Goal: Task Accomplishment & Management: Manage account settings

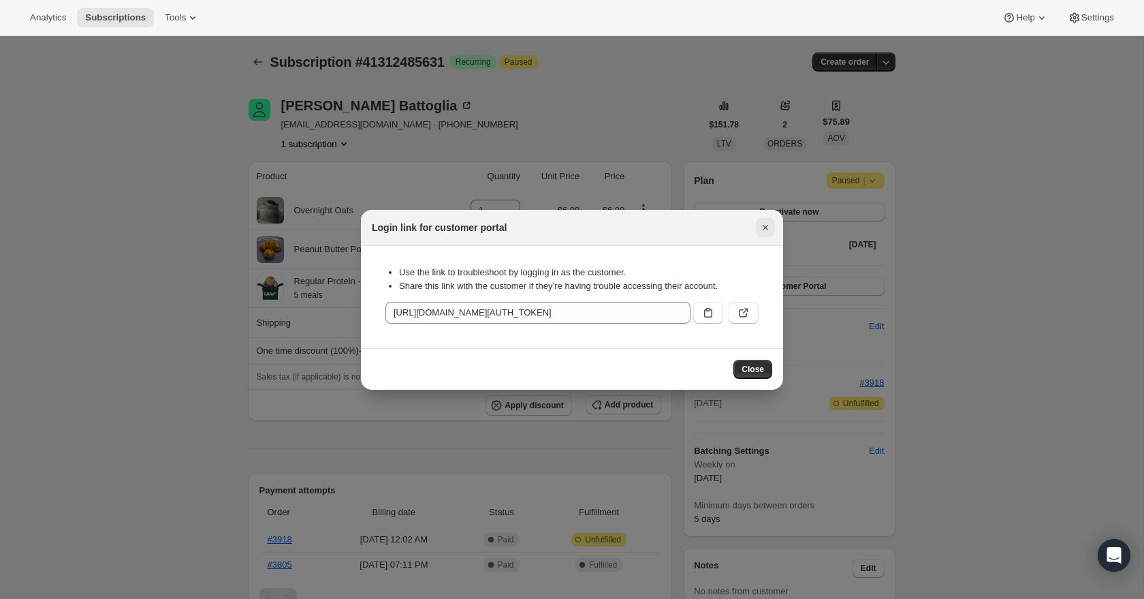
click at [762, 230] on icon "Close" at bounding box center [766, 228] width 14 height 14
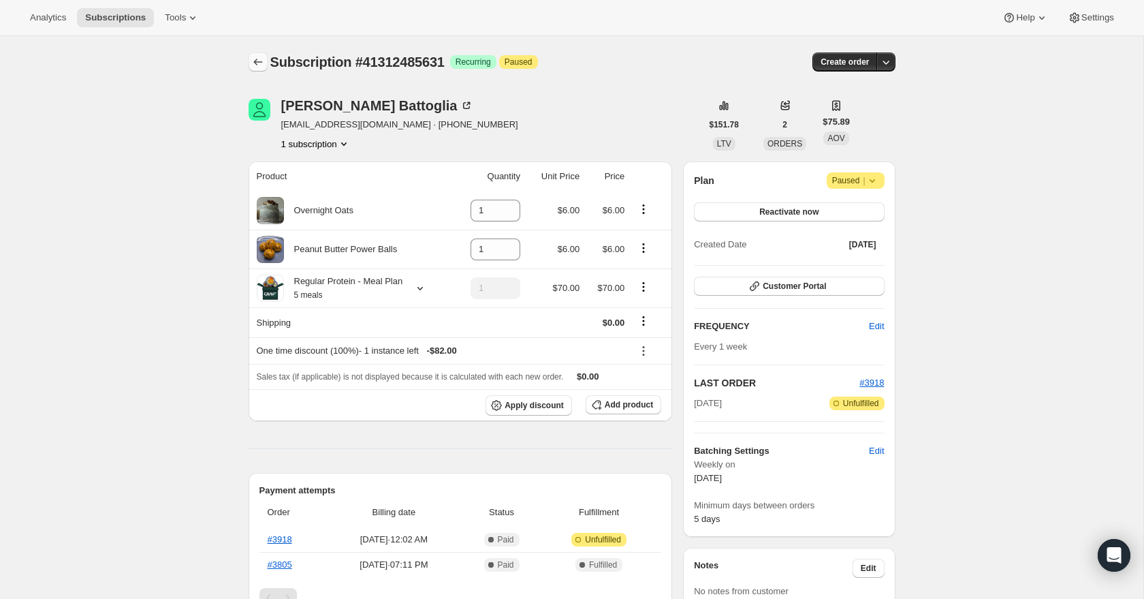
click at [253, 63] on icon "Subscriptions" at bounding box center [258, 62] width 14 height 14
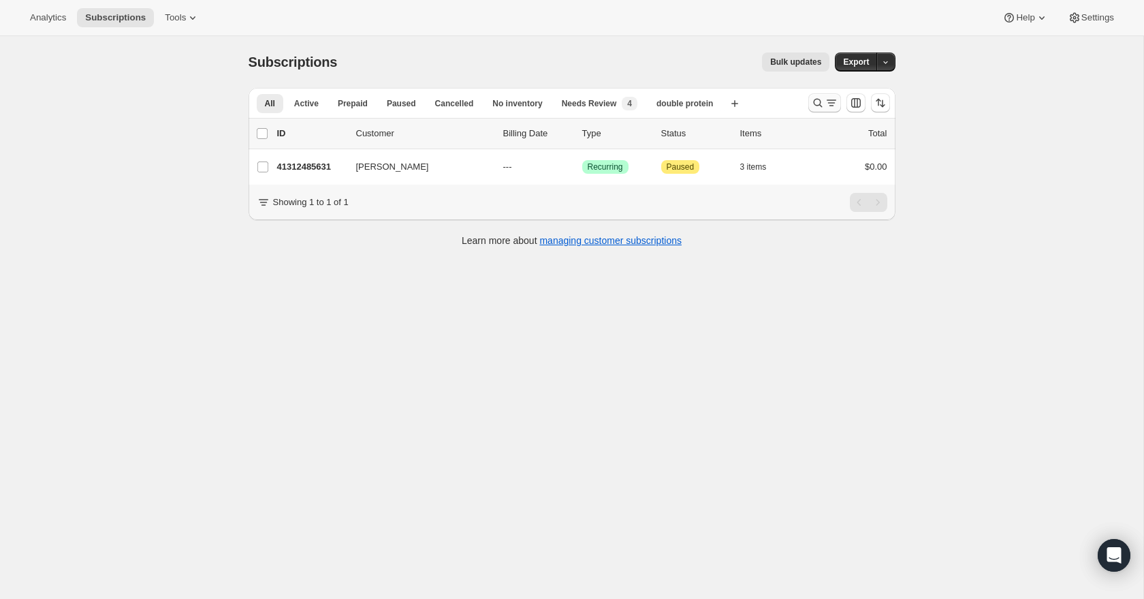
click at [816, 97] on icon "Search and filter results" at bounding box center [818, 103] width 14 height 14
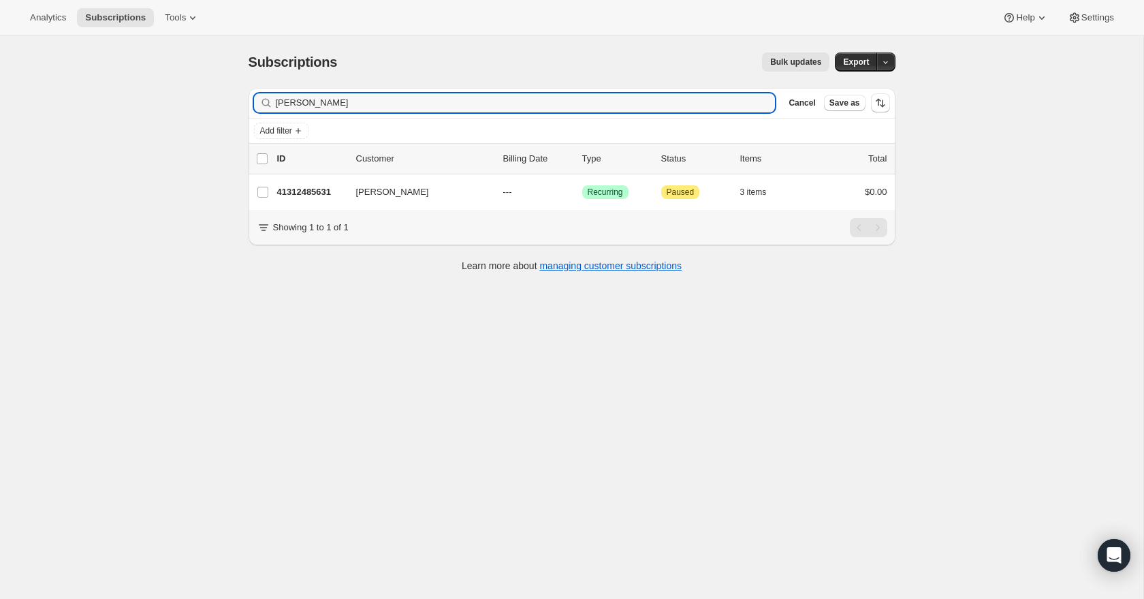
drag, startPoint x: 596, startPoint y: 101, endPoint x: 593, endPoint y: 82, distance: 19.3
click at [594, 82] on div "Subscriptions. This page is ready Subscriptions Bulk updates More actions Bulk …" at bounding box center [572, 161] width 680 height 250
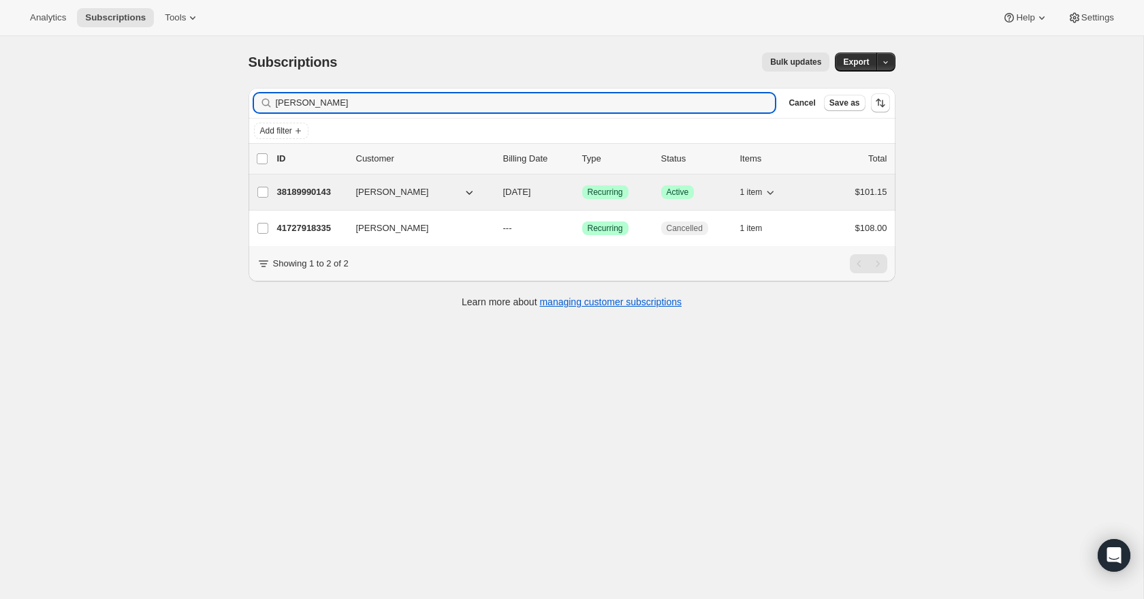
type input "[PERSON_NAME]"
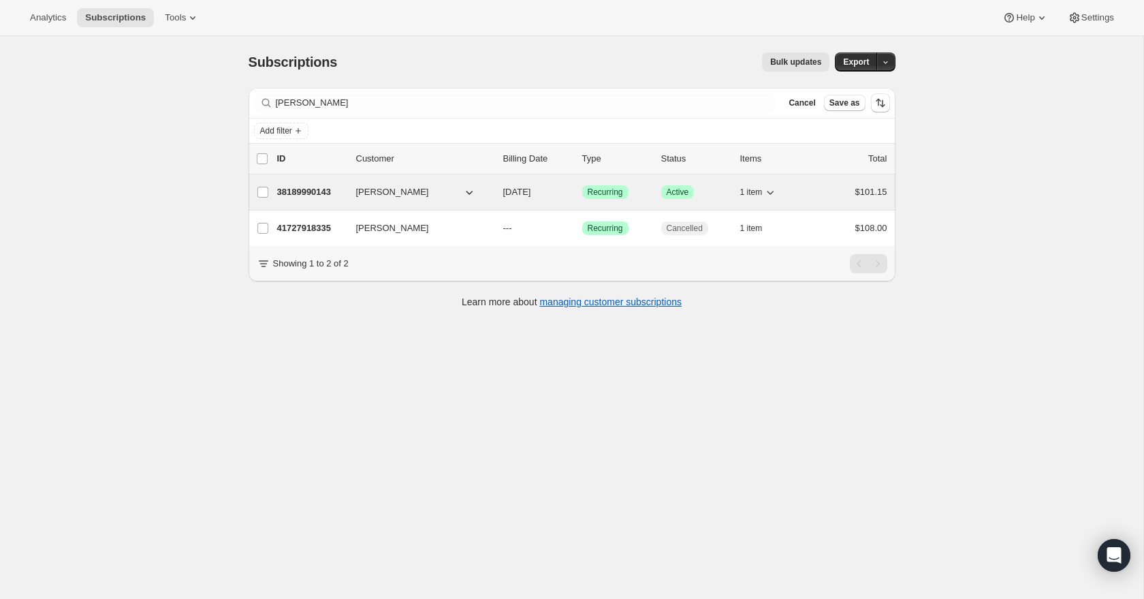
click at [301, 190] on p "38189990143" at bounding box center [311, 192] width 68 height 14
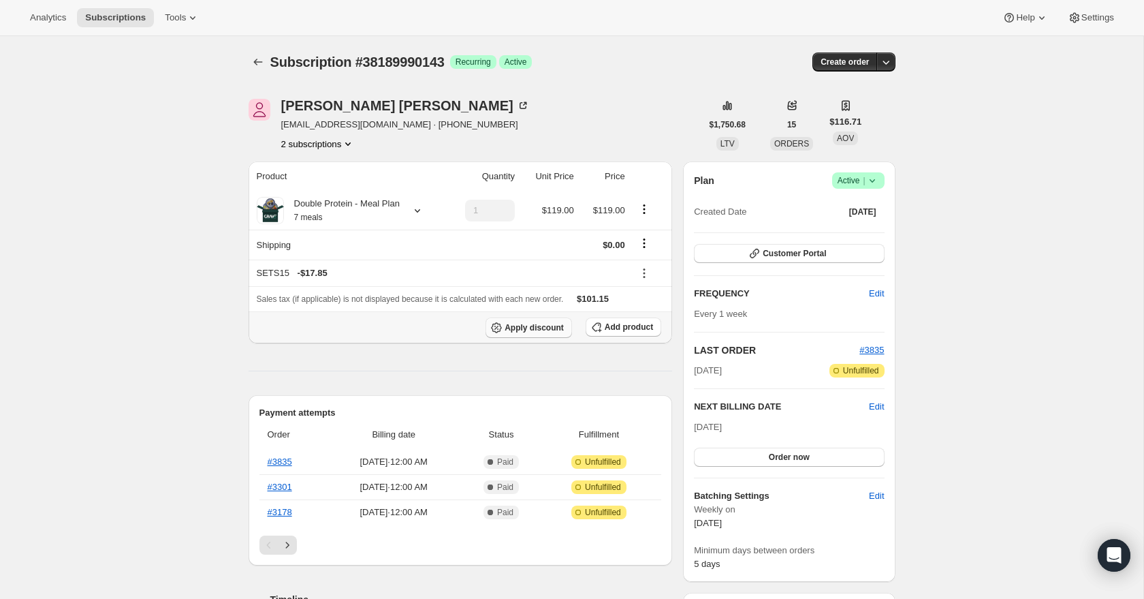
click at [566, 326] on button "Apply discount" at bounding box center [529, 327] width 87 height 20
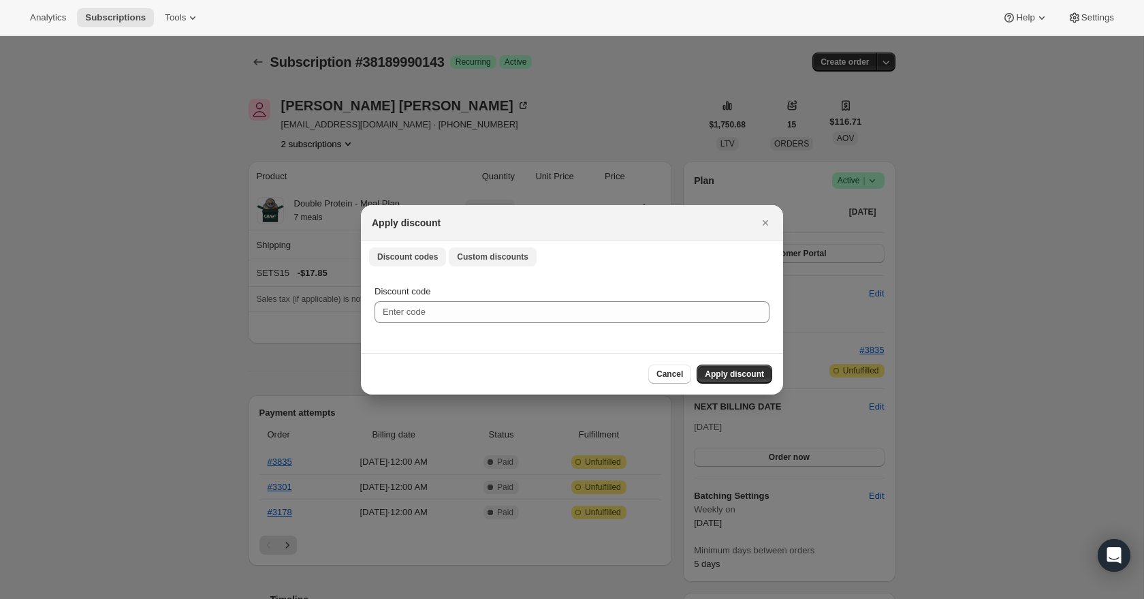
click at [492, 257] on span "Custom discounts" at bounding box center [493, 256] width 72 height 11
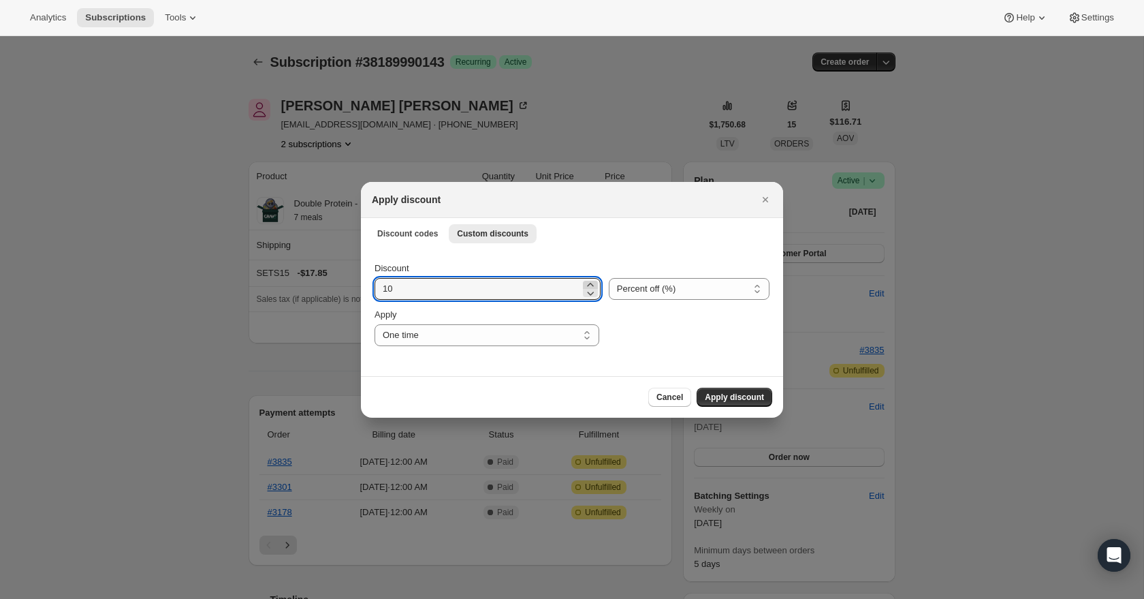
click at [587, 283] on icon ":r1a1:" at bounding box center [590, 284] width 6 height 3
drag, startPoint x: 537, startPoint y: 289, endPoint x: 536, endPoint y: 279, distance: 10.9
click at [536, 279] on input "11" at bounding box center [478, 289] width 206 height 22
type input "100"
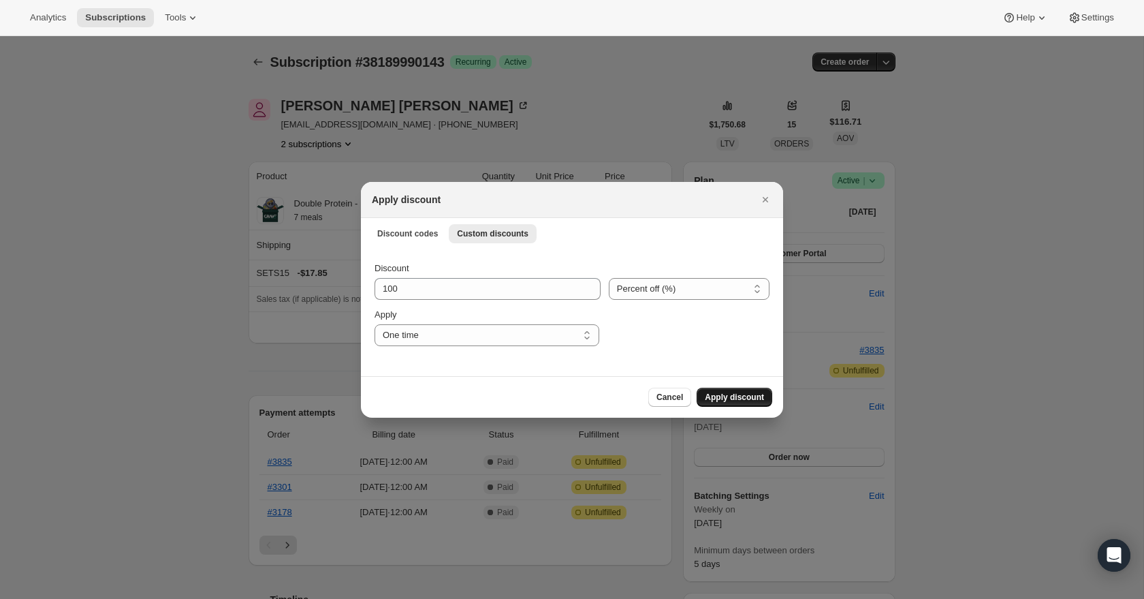
click at [738, 403] on button "Apply discount" at bounding box center [735, 397] width 76 height 19
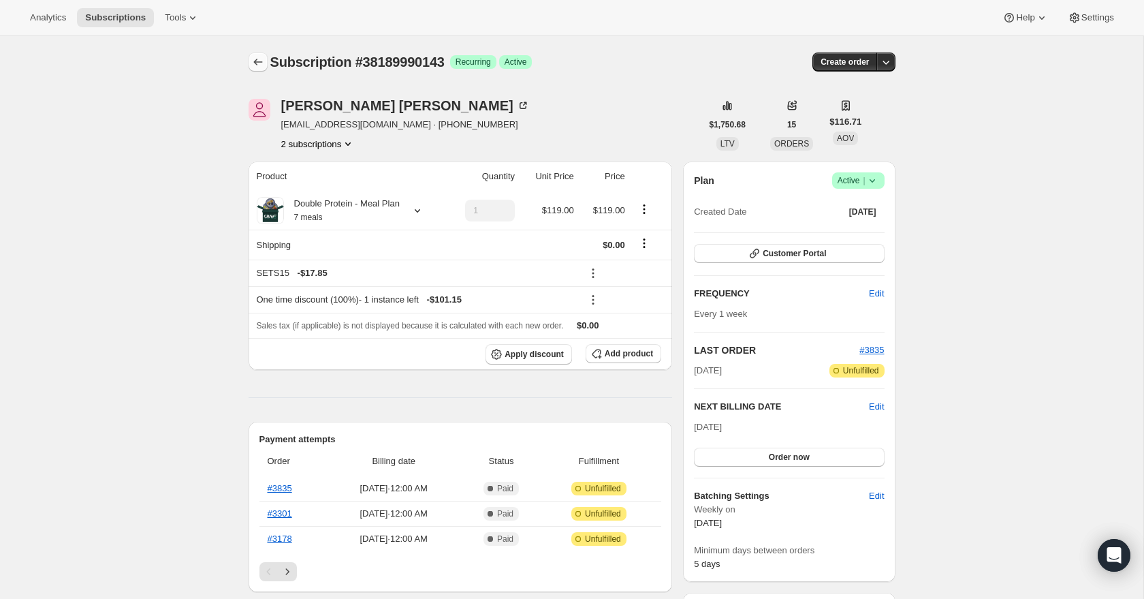
click at [255, 59] on icon "Subscriptions" at bounding box center [258, 62] width 14 height 14
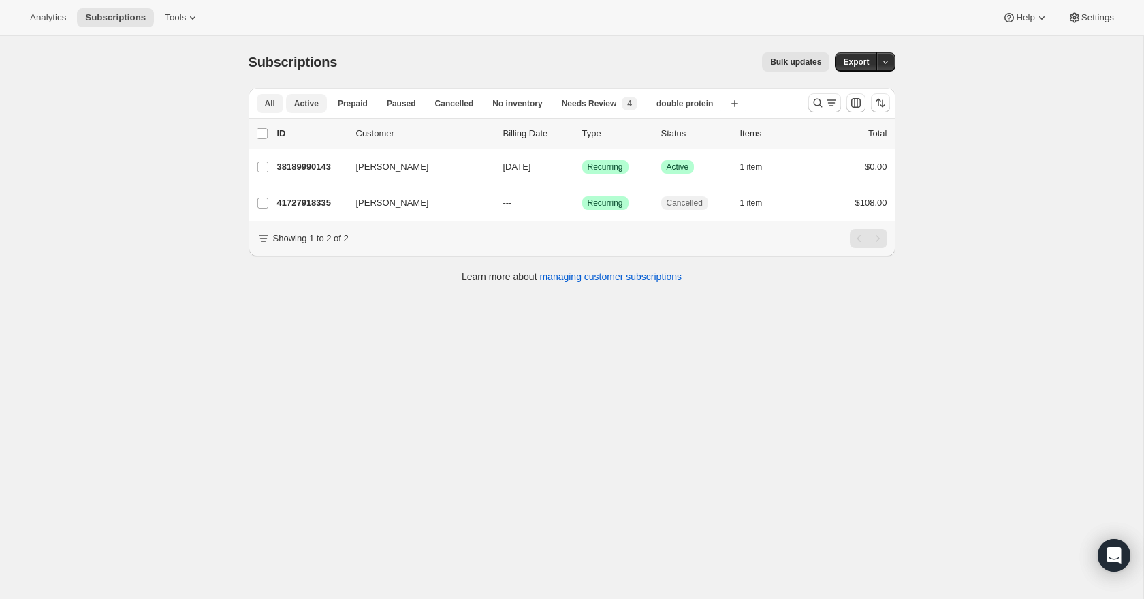
click at [319, 100] on button "Active" at bounding box center [306, 103] width 41 height 19
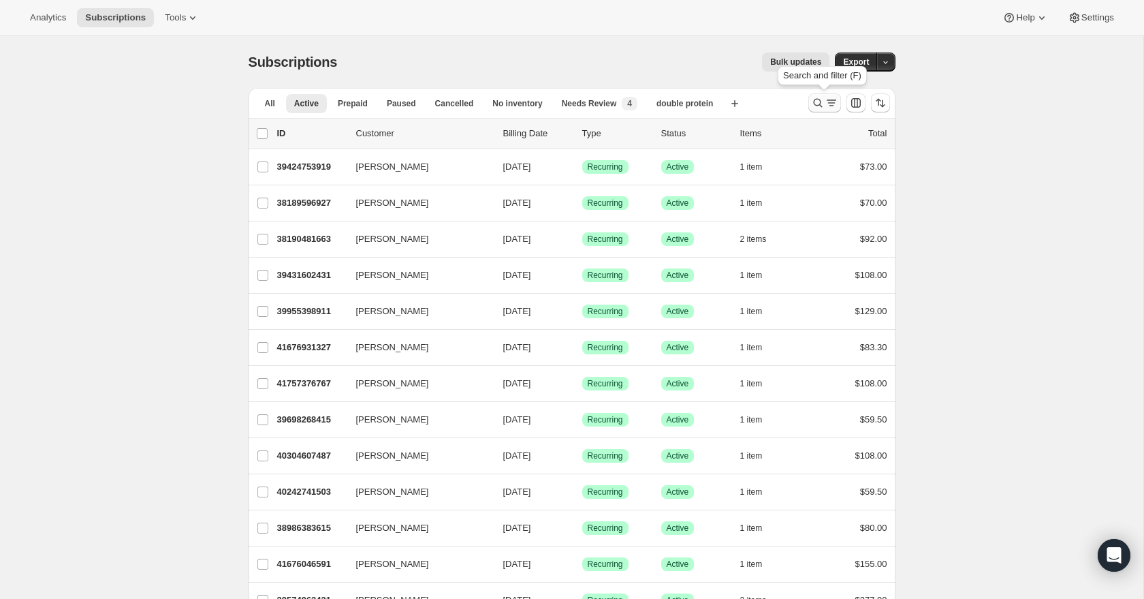
click at [818, 108] on icon "Search and filter results" at bounding box center [818, 103] width 14 height 14
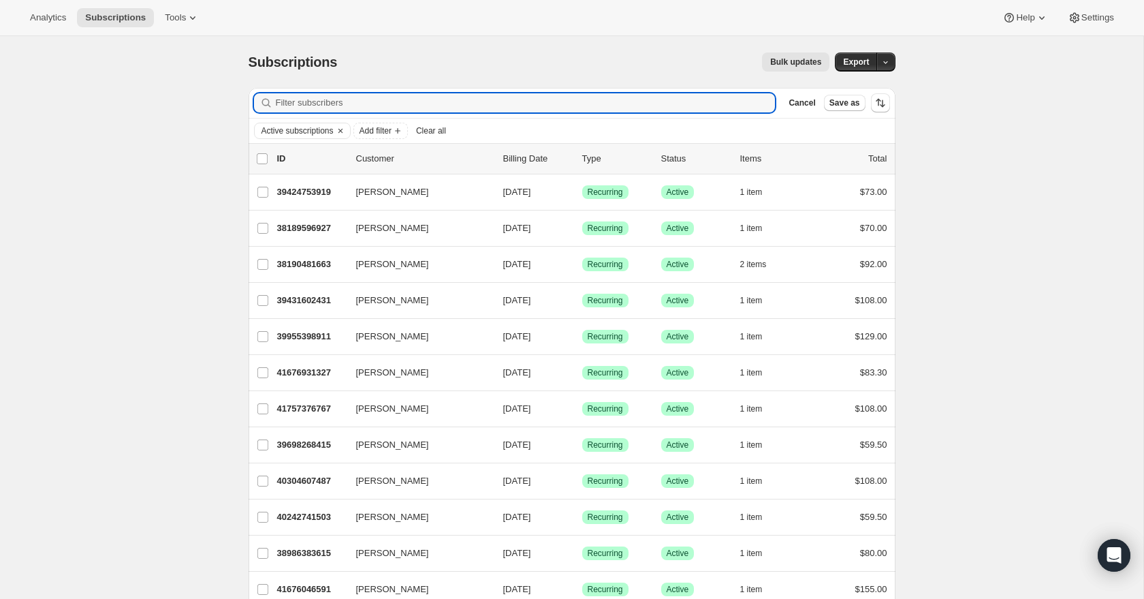
click at [668, 57] on div "Bulk updates" at bounding box center [592, 61] width 476 height 19
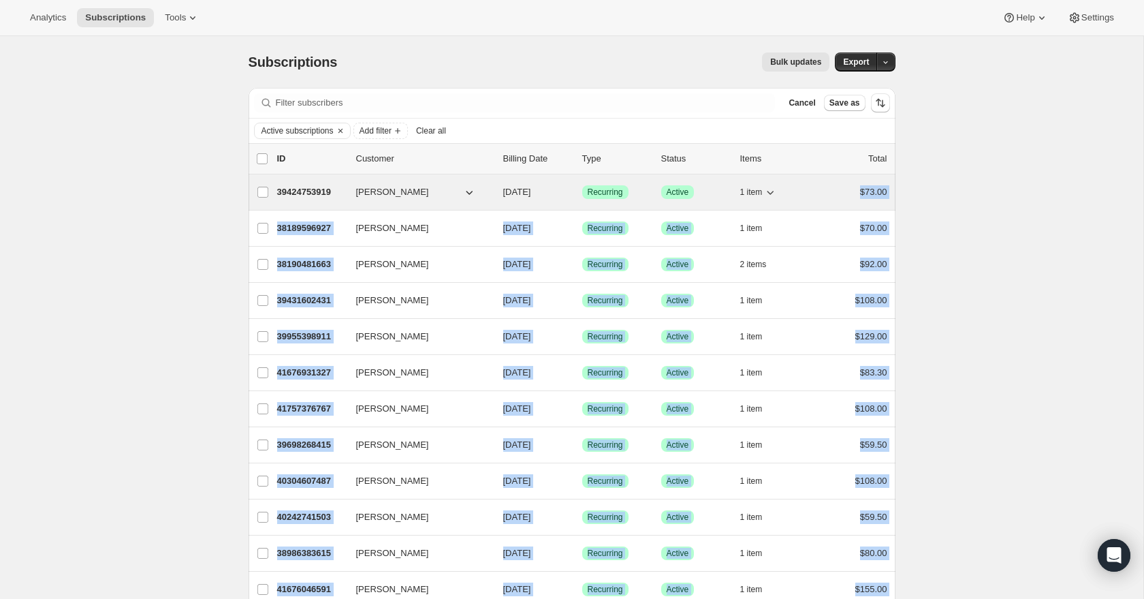
drag, startPoint x: 891, startPoint y: 501, endPoint x: 813, endPoint y: 197, distance: 314.2
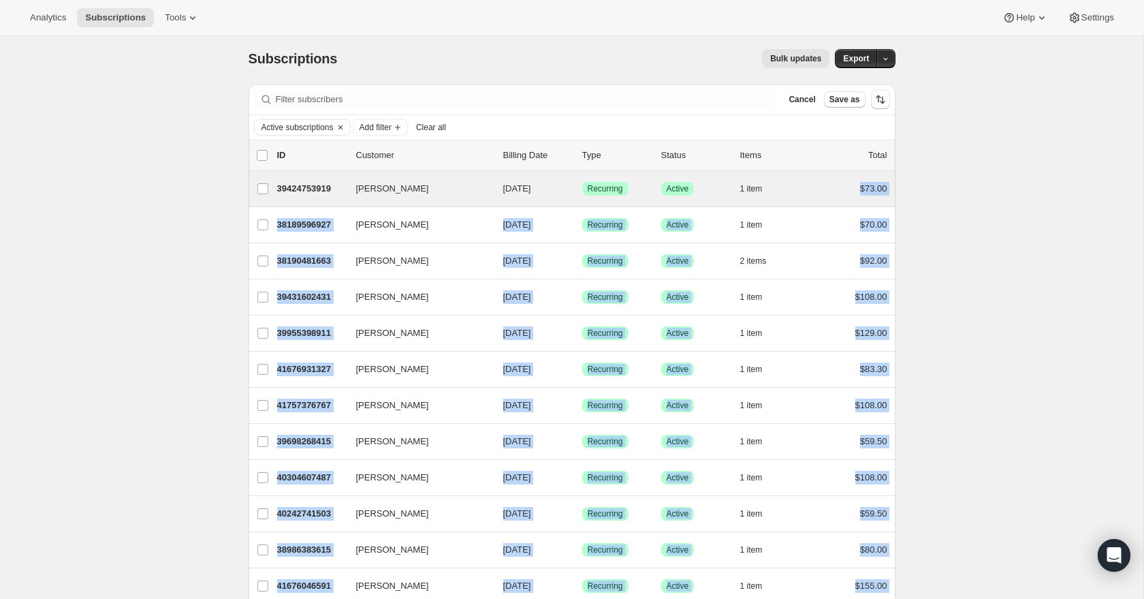
copy ul "$73.00 Leslie Villacorta 38189596927 Leslie Villacorta 08/15/2025 Success Recur…"
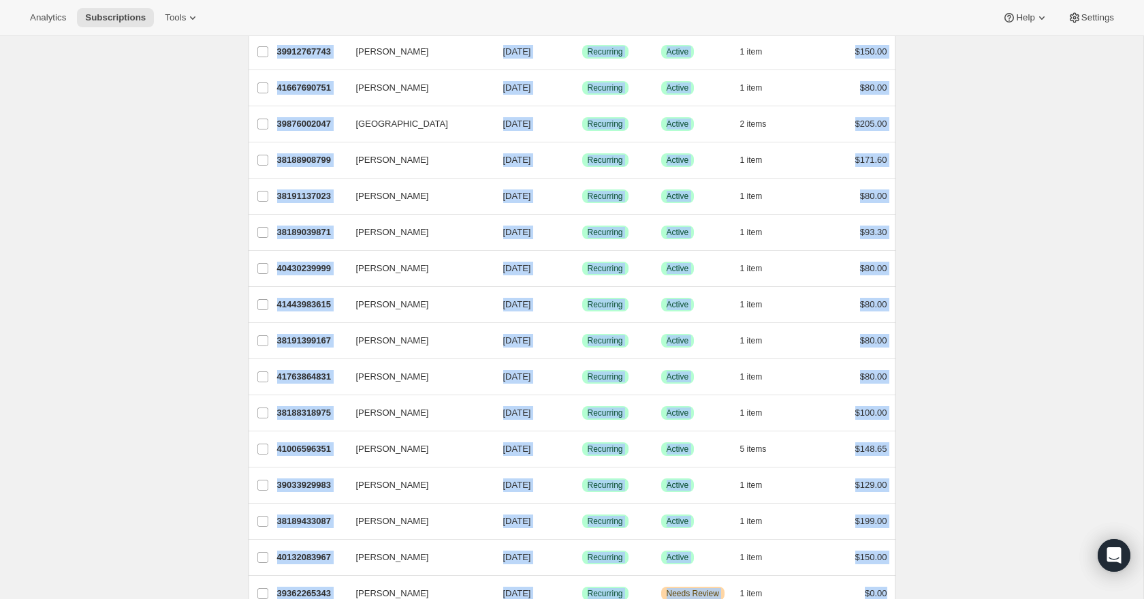
scroll to position [1456, 0]
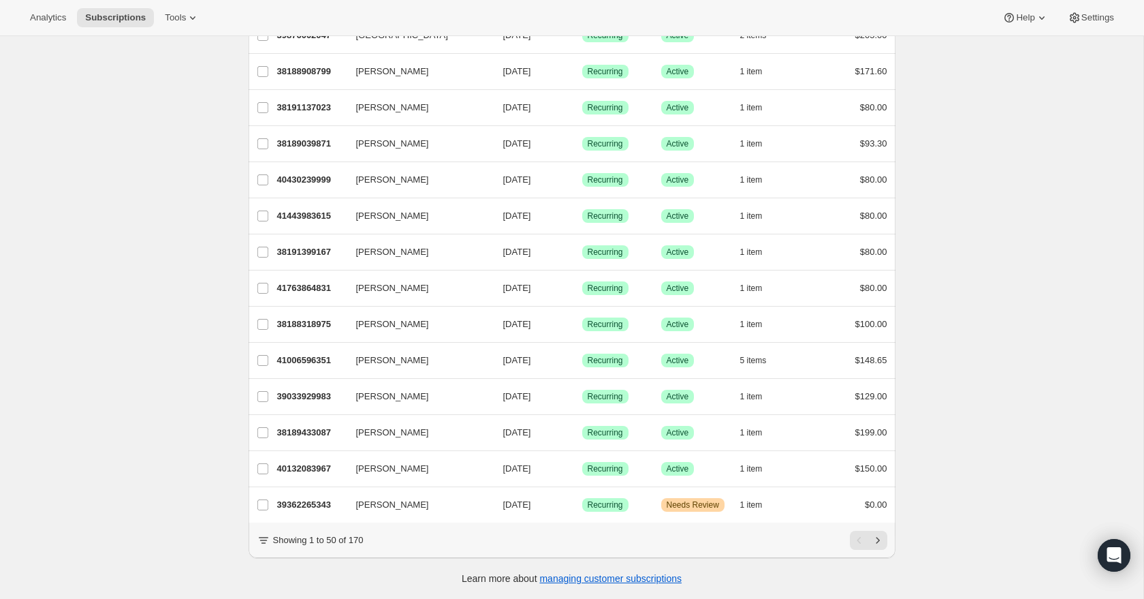
drag, startPoint x: 963, startPoint y: 533, endPoint x: 888, endPoint y: 536, distance: 75.0
click at [881, 542] on icon "Next" at bounding box center [878, 540] width 14 height 14
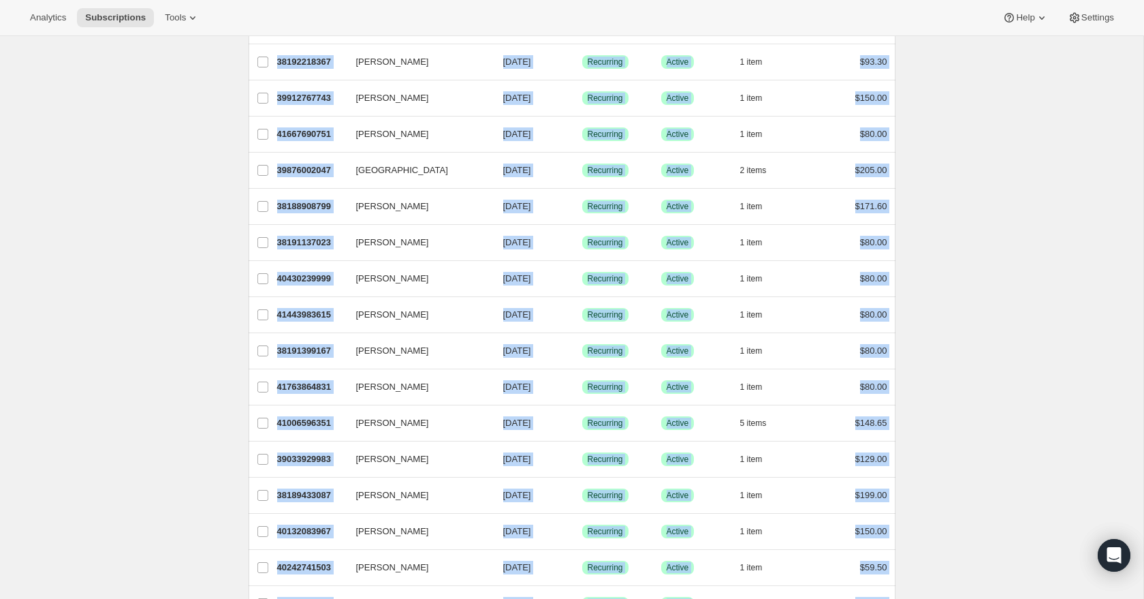
scroll to position [0, 0]
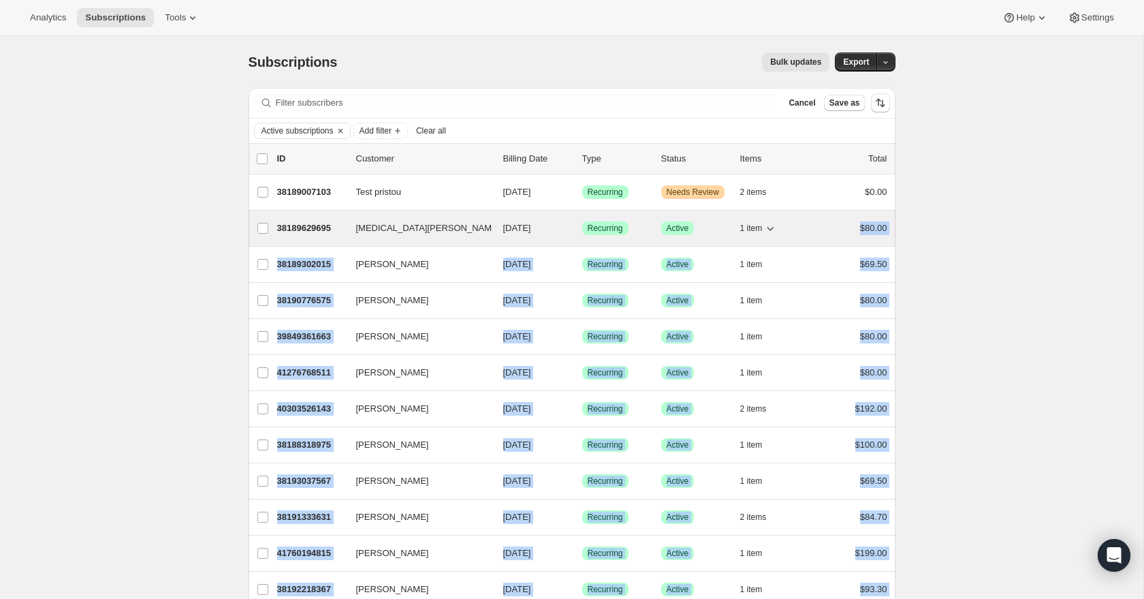
drag, startPoint x: 891, startPoint y: 508, endPoint x: 845, endPoint y: 218, distance: 293.7
copy ul "$80.00 michele noesges 38189302015 michele noesges 08/15/2025 Success Recurring…"
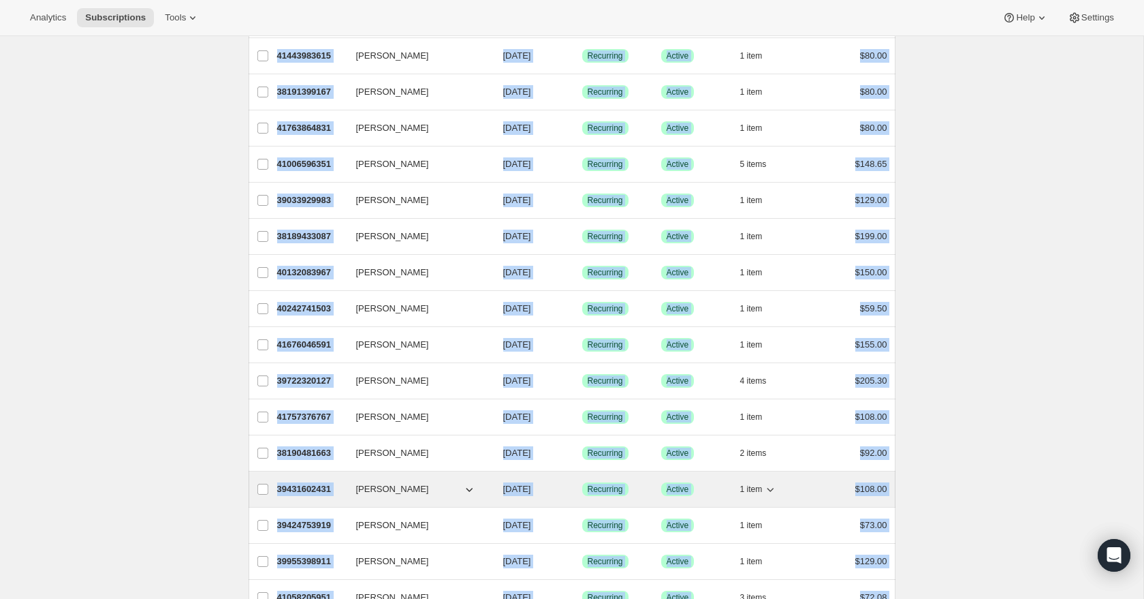
scroll to position [1456, 0]
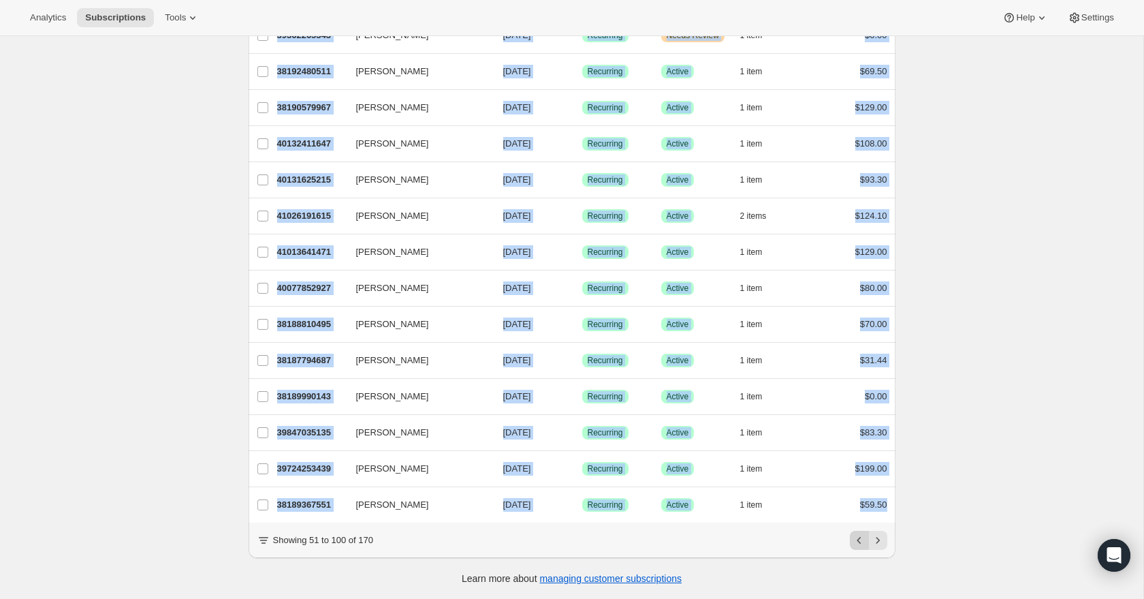
click at [858, 538] on icon "Previous" at bounding box center [860, 540] width 14 height 14
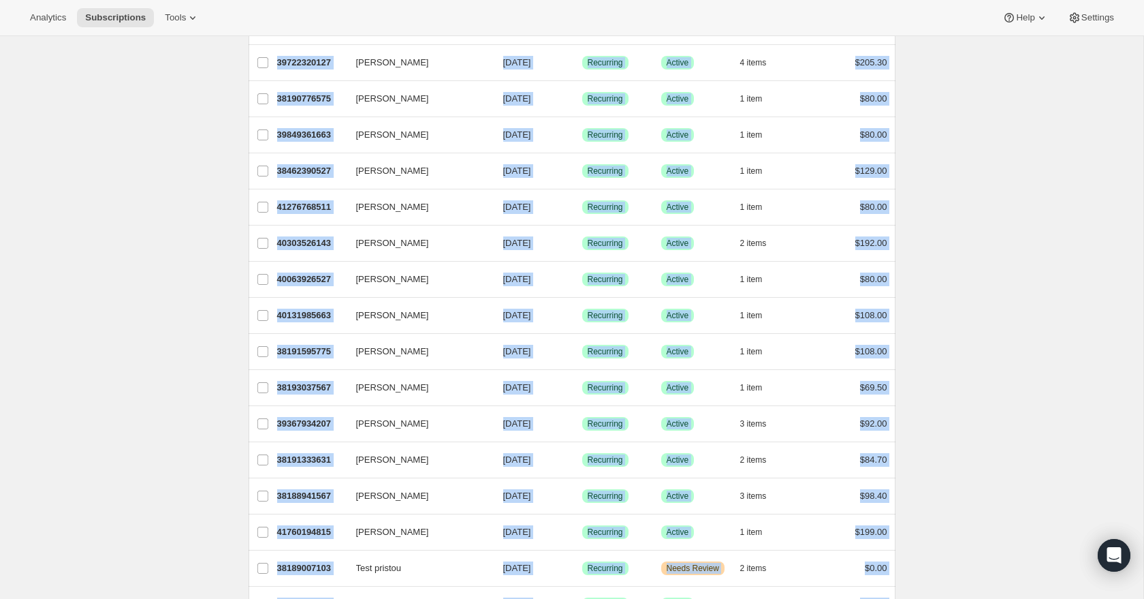
scroll to position [0, 0]
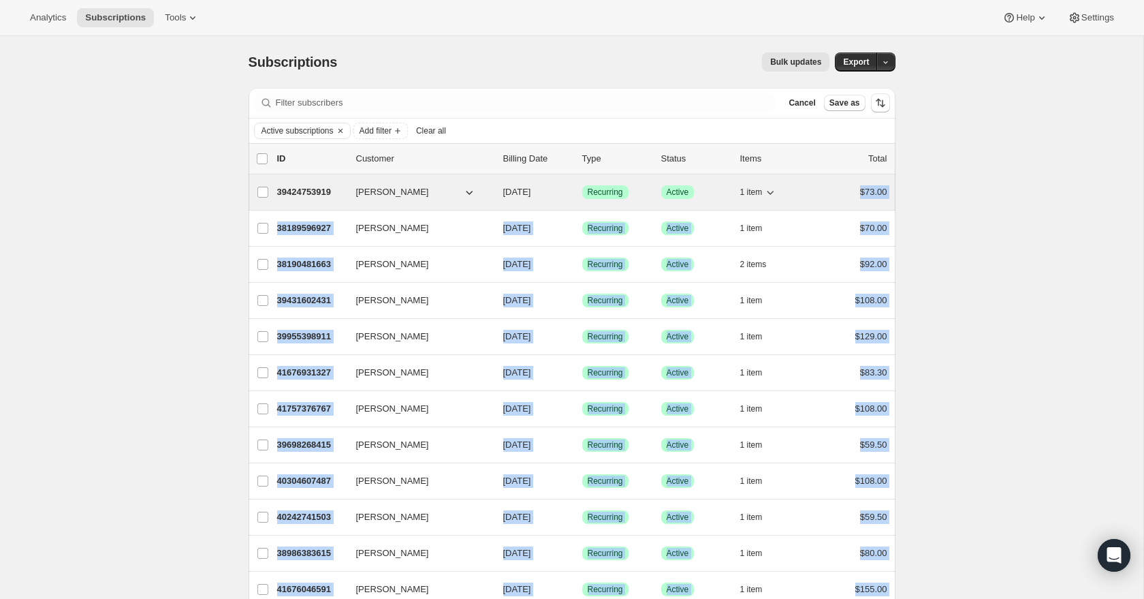
drag, startPoint x: 890, startPoint y: 510, endPoint x: 847, endPoint y: 183, distance: 329.2
copy ul "$73.00 Leslie Villacorta 38189596927 Leslie Villacorta 08/15/2025 Success Recur…"
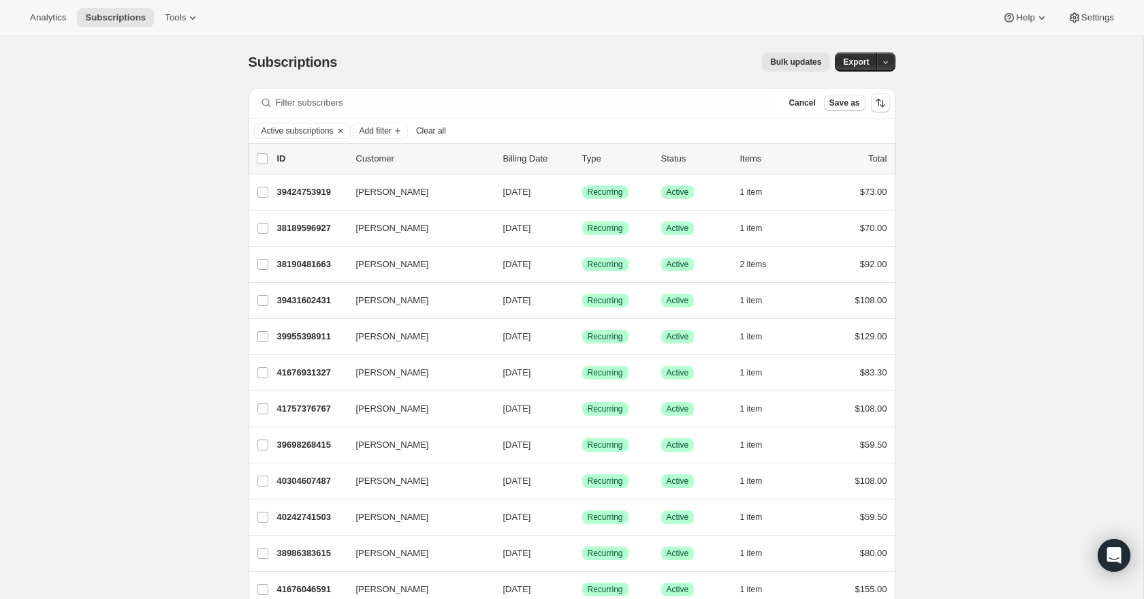
drag, startPoint x: 1018, startPoint y: 217, endPoint x: 980, endPoint y: 215, distance: 38.9
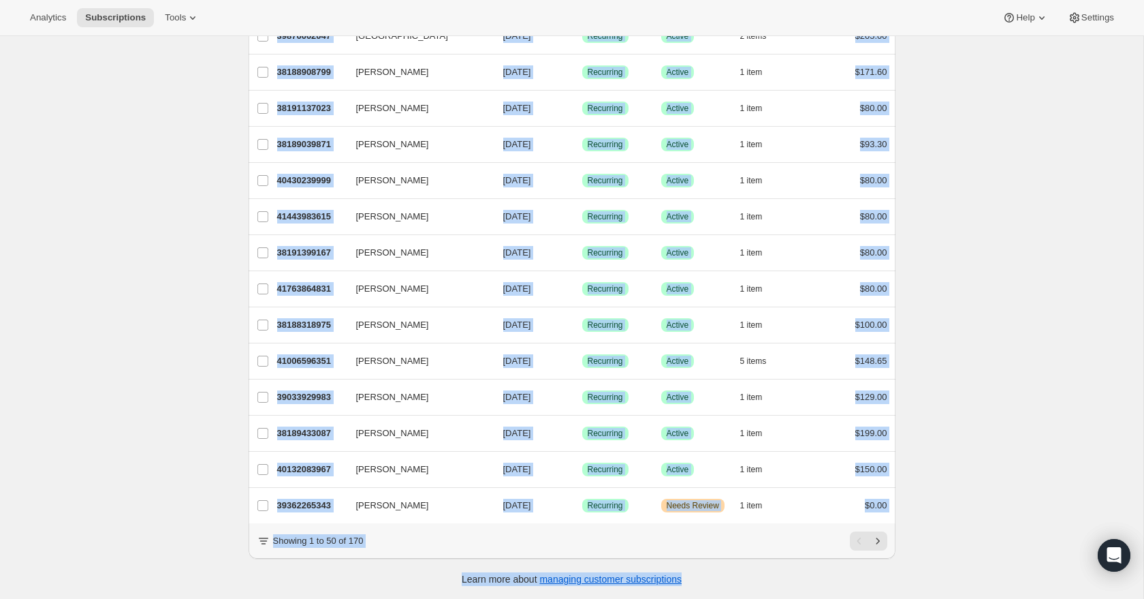
scroll to position [1456, 0]
drag, startPoint x: 238, startPoint y: 187, endPoint x: 915, endPoint y: 508, distance: 749.5
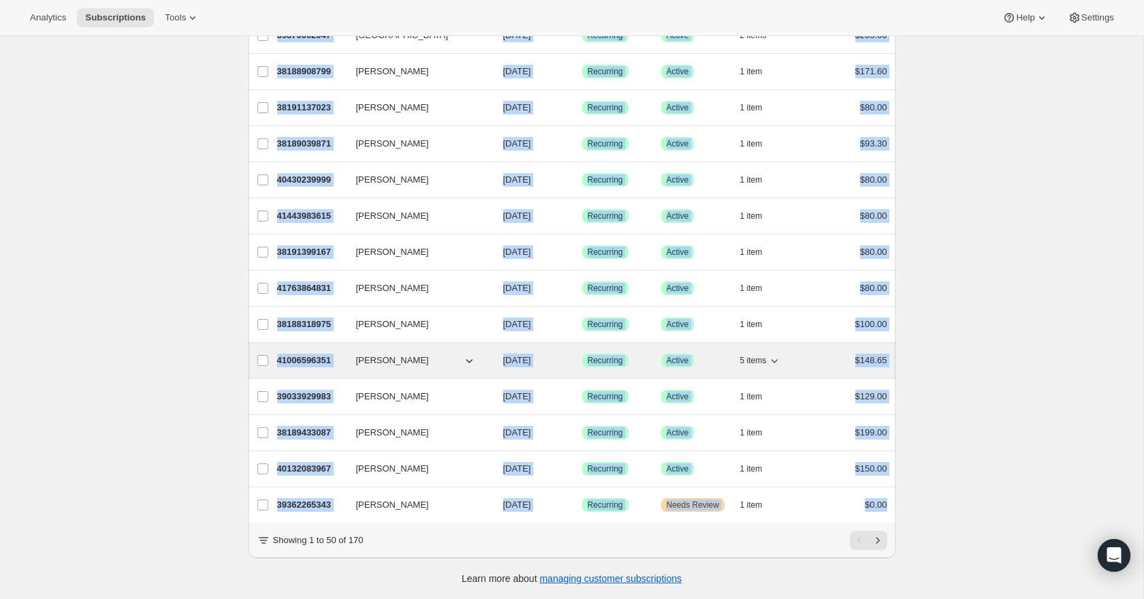
copy ul "Elizabeth McKeon 39424753919 Elizabeth McKeon 08/15/2025 Success Recurring Succ…"
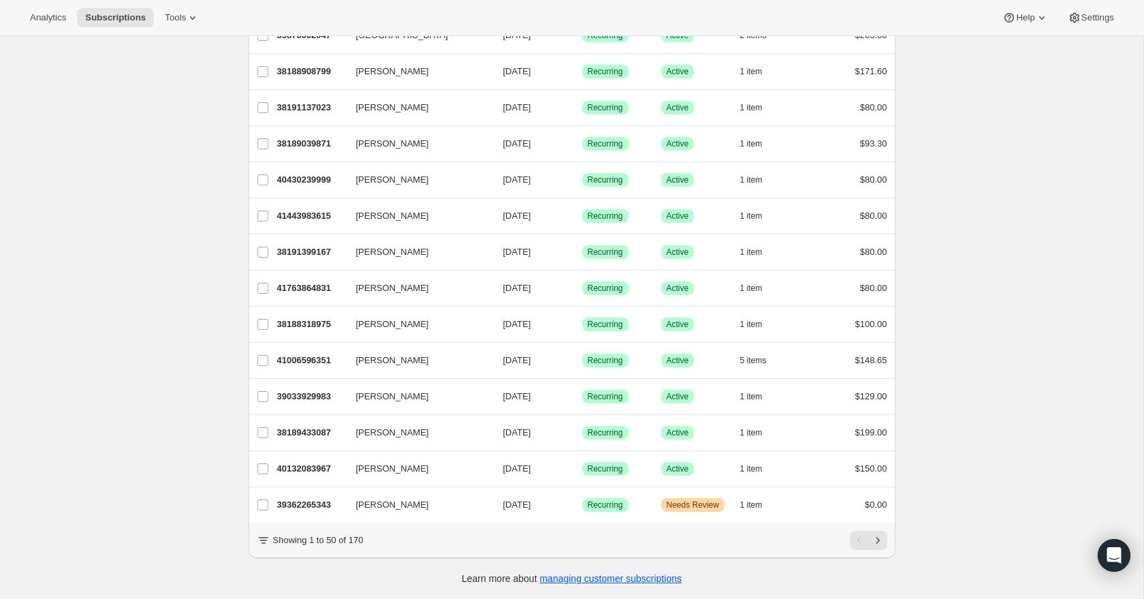
drag, startPoint x: 953, startPoint y: 525, endPoint x: 943, endPoint y: 529, distance: 11.0
drag, startPoint x: 885, startPoint y: 546, endPoint x: 880, endPoint y: 541, distance: 7.2
click at [885, 546] on button "Next" at bounding box center [877, 540] width 19 height 19
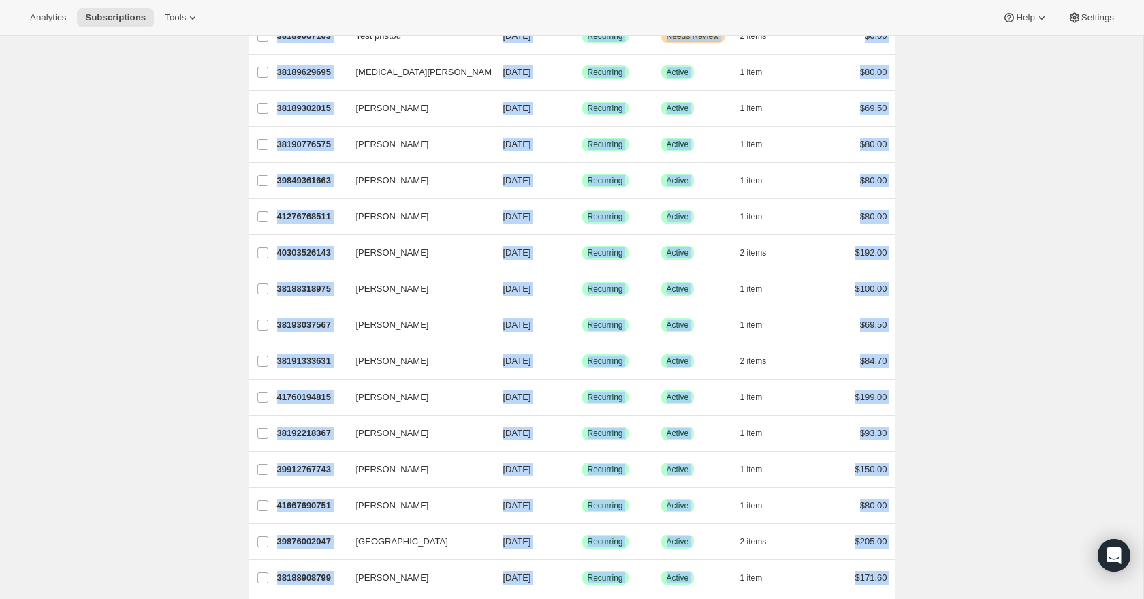
scroll to position [0, 0]
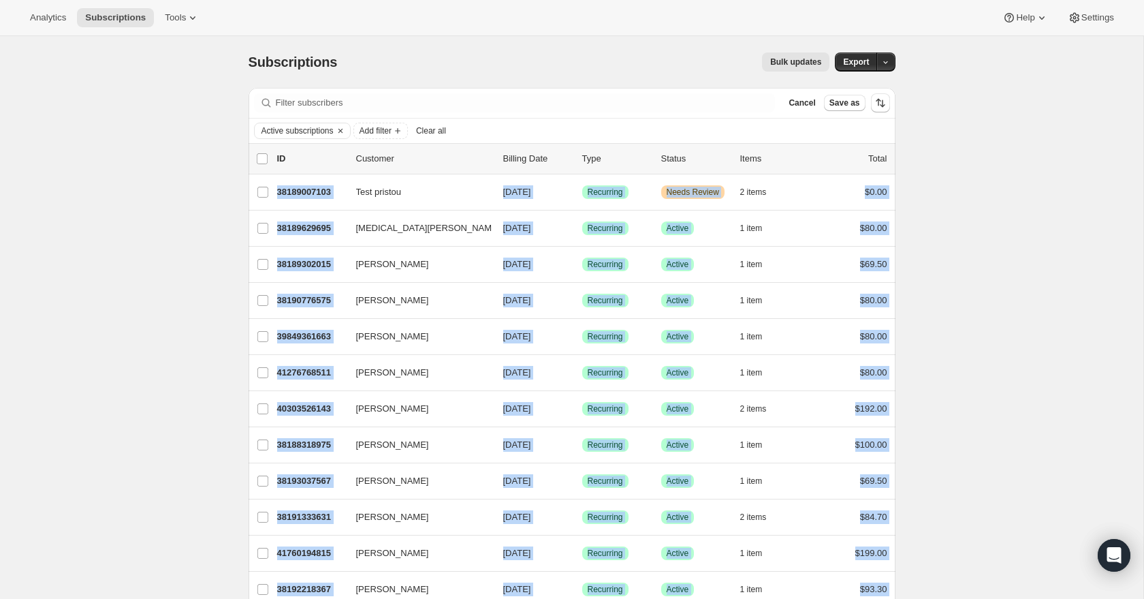
drag, startPoint x: 916, startPoint y: 505, endPoint x: 241, endPoint y: 191, distance: 744.2
copy ul "Test pristou 38189007103 Test pristou 08/15/2025 Success Recurring Warning Need…"
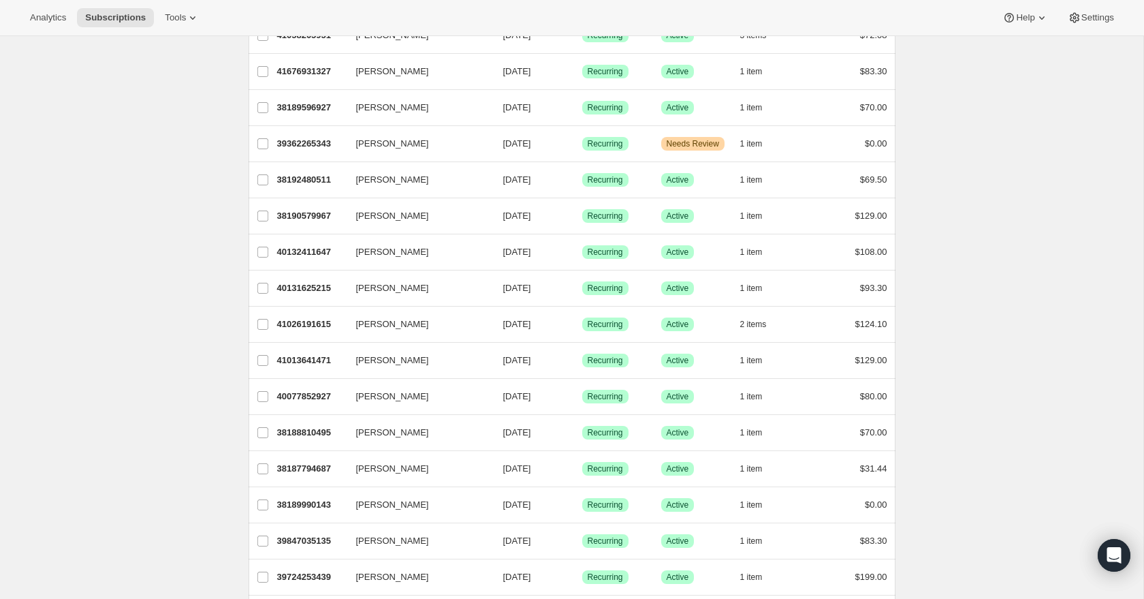
scroll to position [1456, 0]
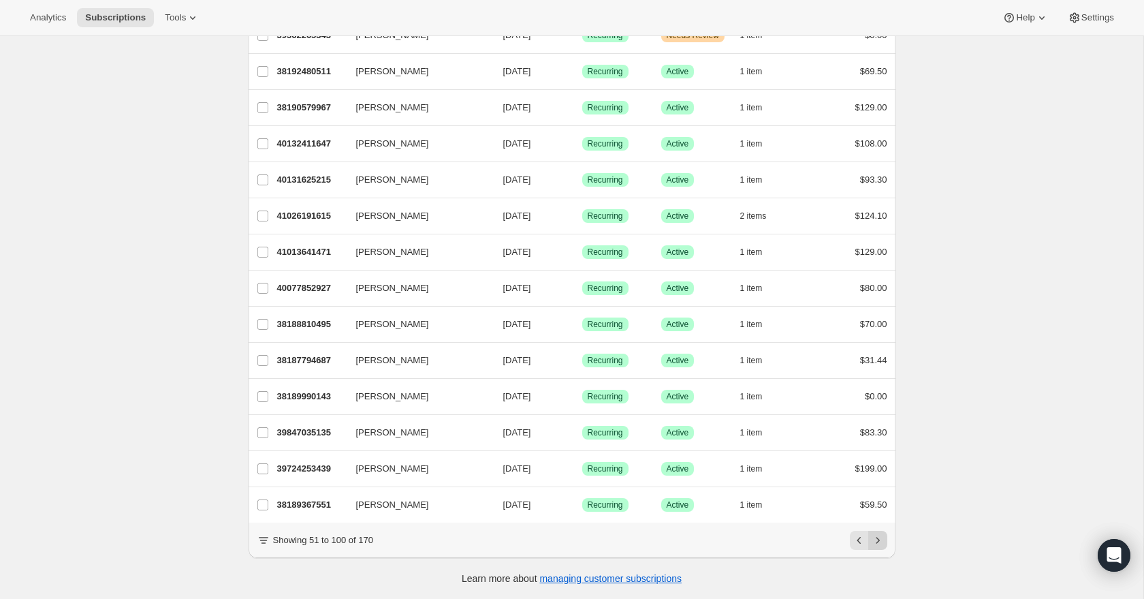
click at [885, 543] on button "Next" at bounding box center [877, 540] width 19 height 19
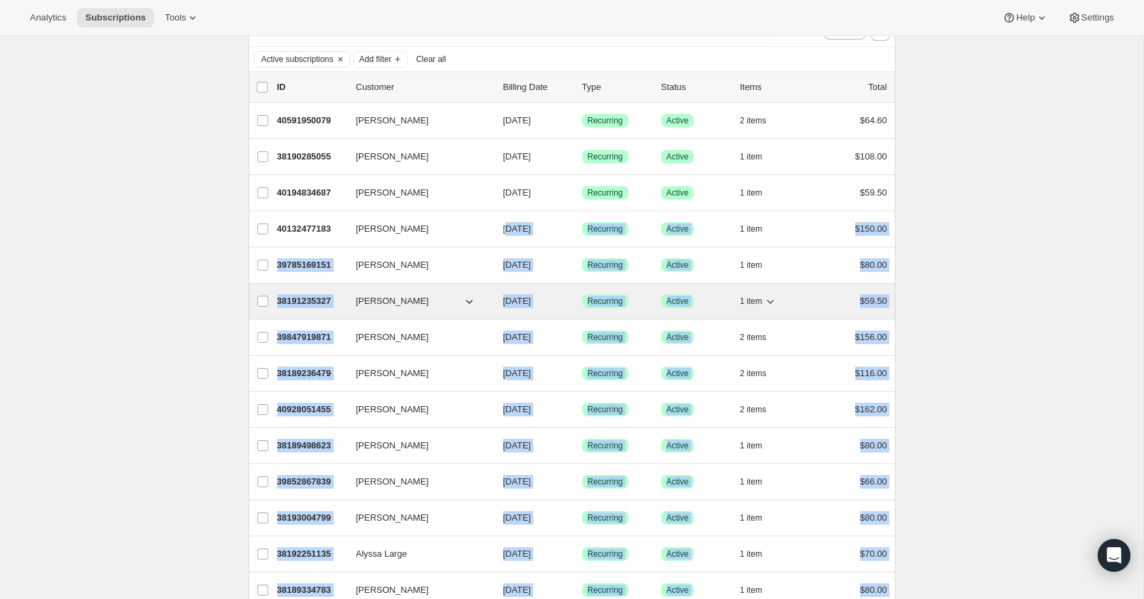
scroll to position [0, 0]
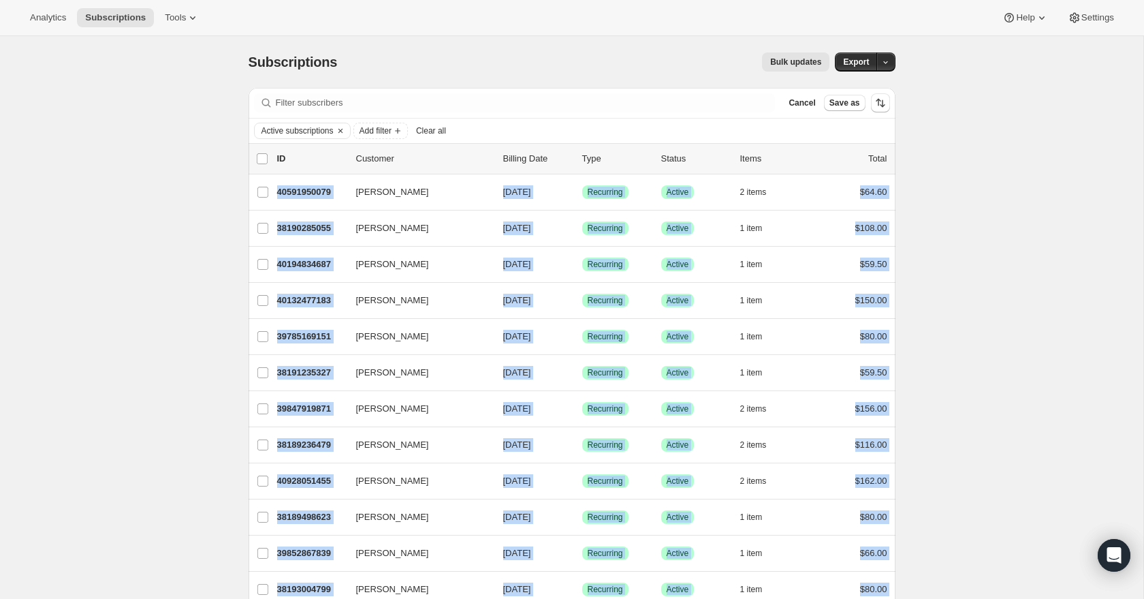
drag, startPoint x: 903, startPoint y: 296, endPoint x: 235, endPoint y: 185, distance: 677.4
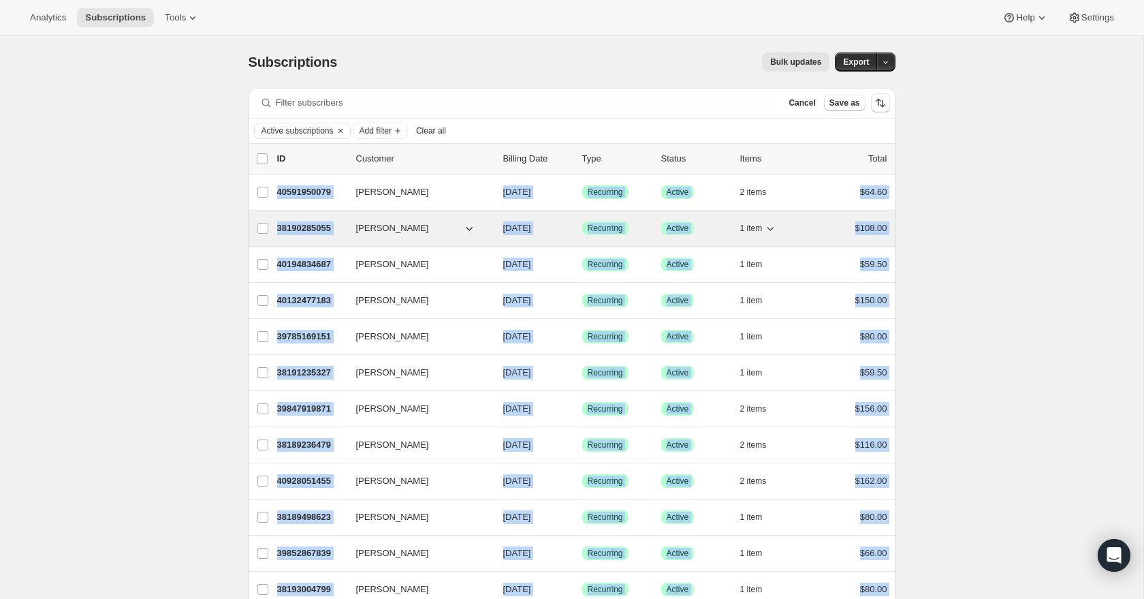
copy ul "Laura Colla 40591950079 Laura Colla 08/15/2025 Success Recurring Success Active…"
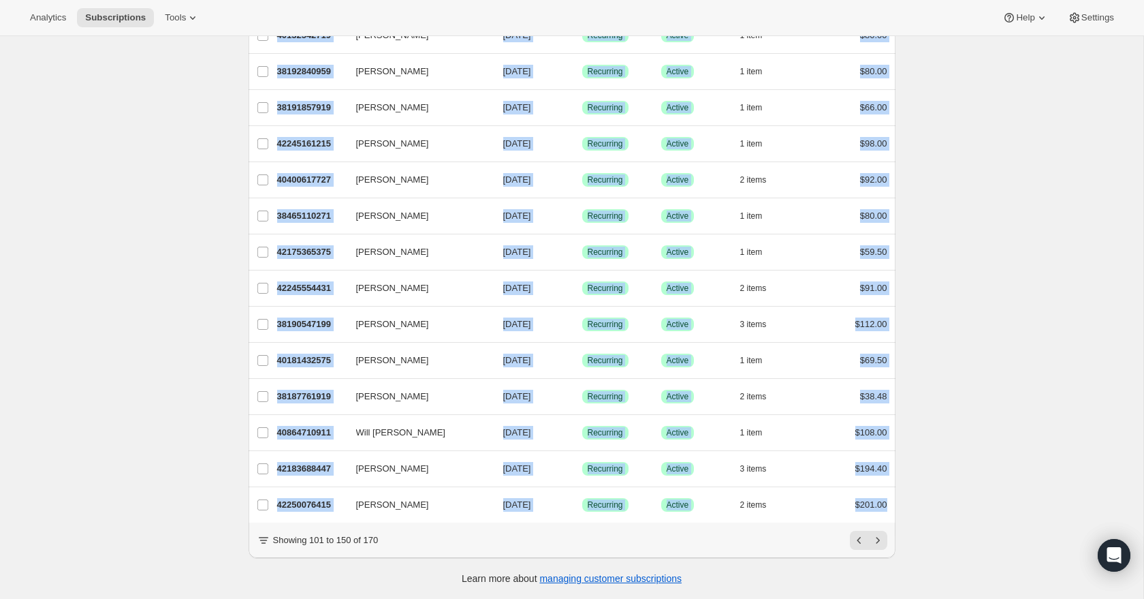
scroll to position [1455, 0]
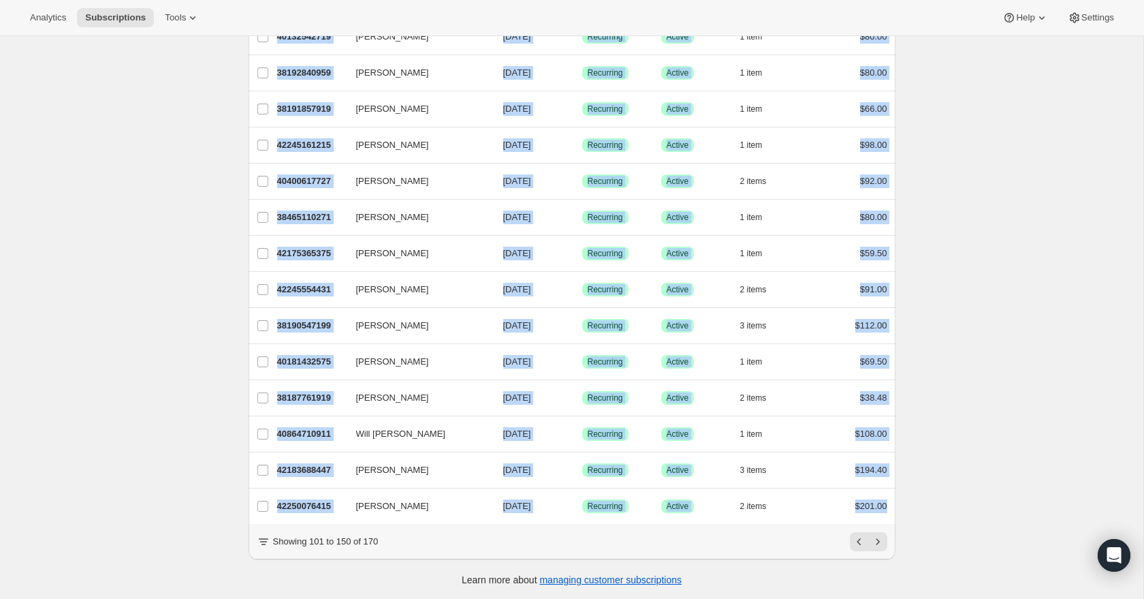
drag, startPoint x: 219, startPoint y: 94, endPoint x: 975, endPoint y: 502, distance: 858.6
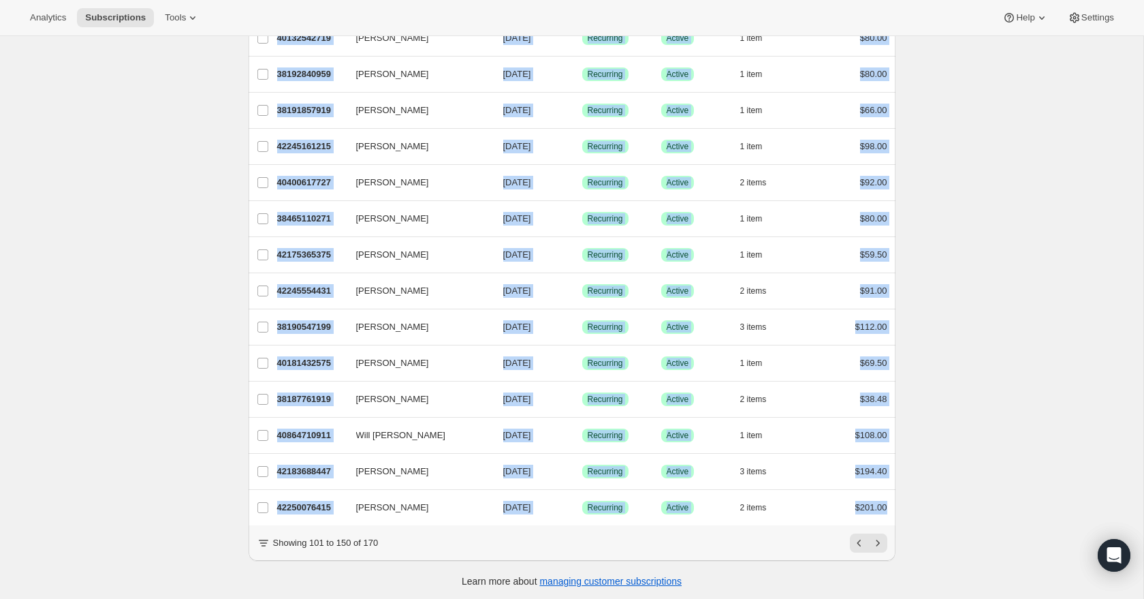
copy ul "Laura Bianchini 42191651071 Laura Bianchini 08/22/2025 Success Recurring Succes…"
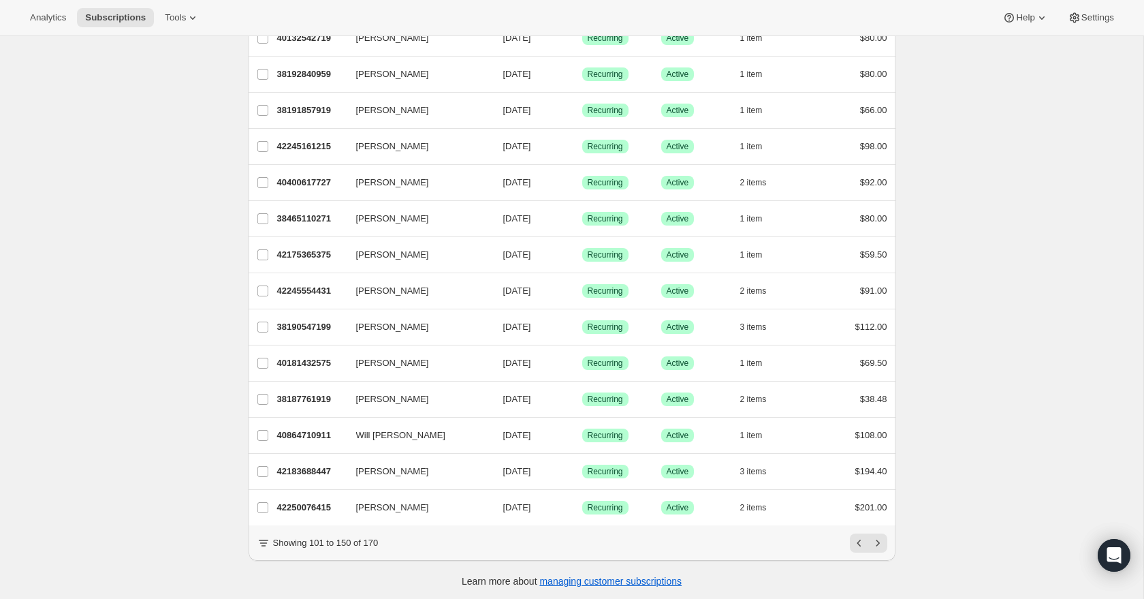
drag, startPoint x: 1050, startPoint y: 469, endPoint x: 1039, endPoint y: 463, distance: 12.5
click at [883, 549] on button "Next" at bounding box center [877, 542] width 19 height 19
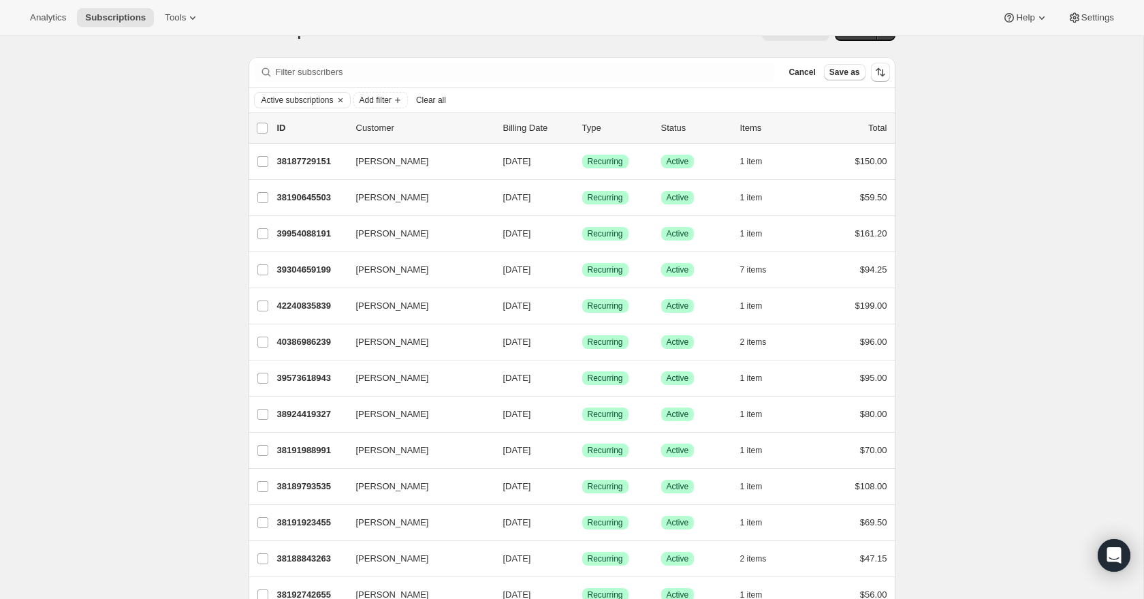
scroll to position [33, 0]
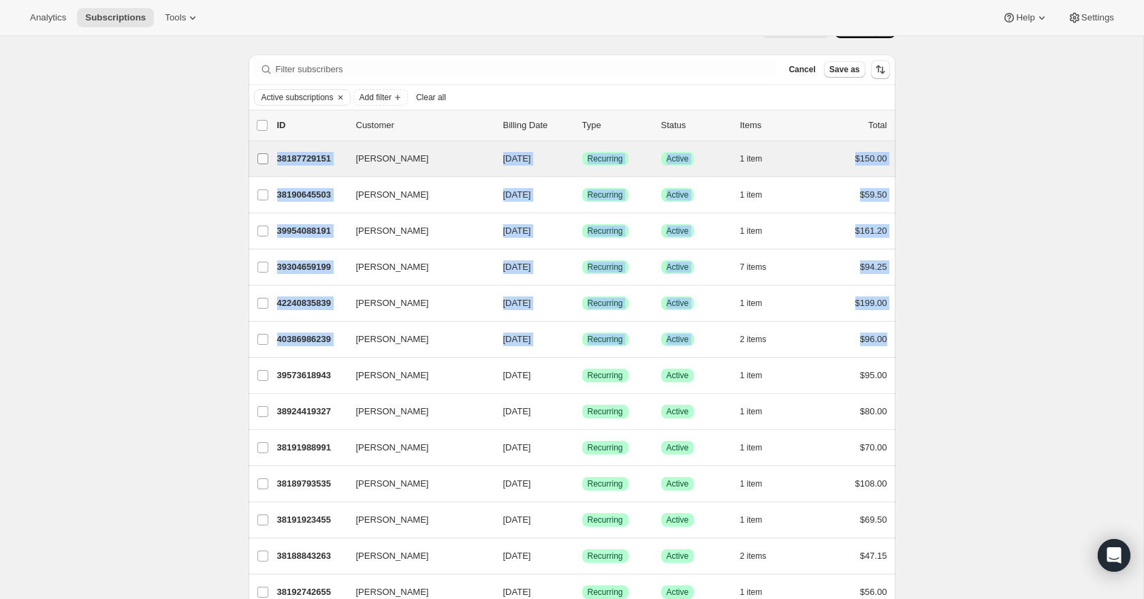
drag, startPoint x: 914, startPoint y: 343, endPoint x: 250, endPoint y: 142, distance: 693.7
click at [249, 144] on div "Subscriptions. This page is ready Subscriptions Bulk updates More actions Bulk …" at bounding box center [572, 471] width 1144 height 936
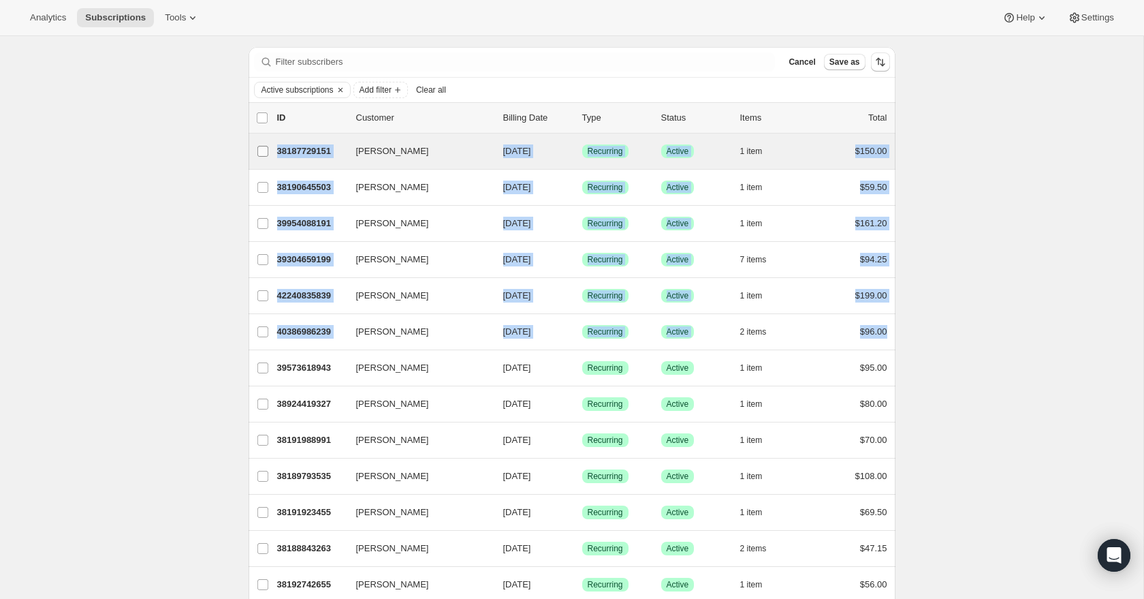
copy ul "Eric Hettinger 38187729151 Eric Hettinger 08/22/2025 Success Recurring Success …"
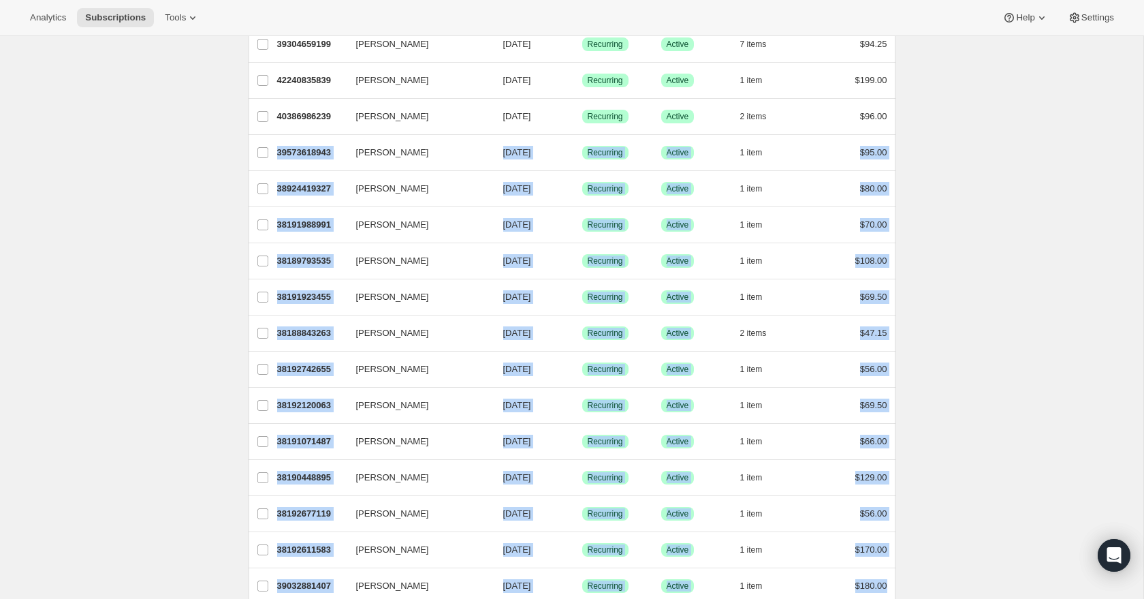
scroll to position [373, 0]
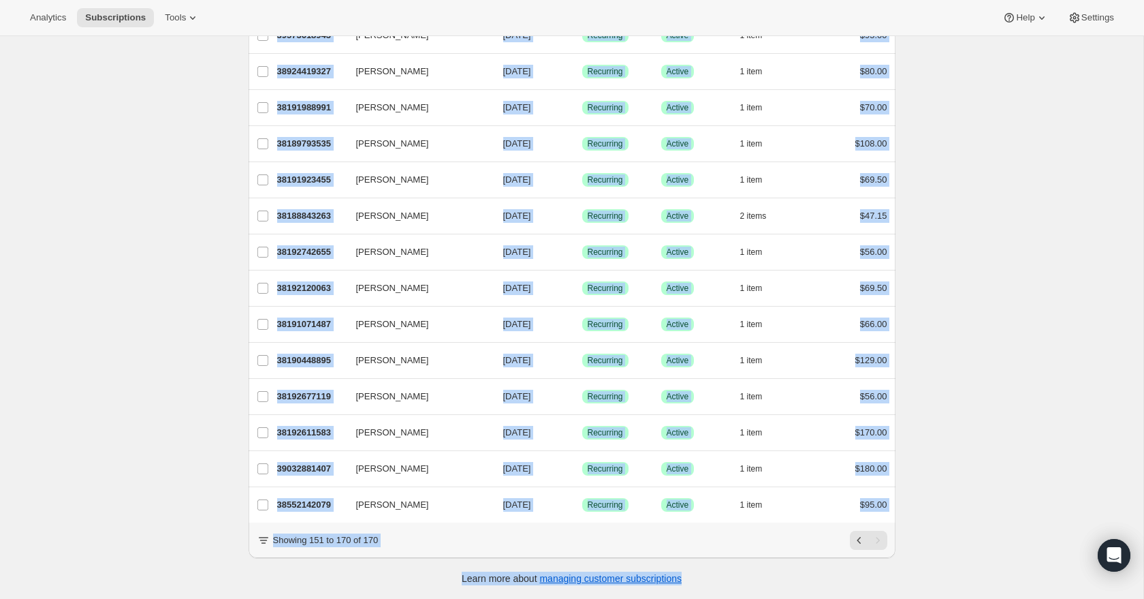
drag, startPoint x: 220, startPoint y: 291, endPoint x: 999, endPoint y: 581, distance: 831.5
click at [1001, 593] on div "Subscriptions. This page is ready Subscriptions Bulk updates More actions Bulk …" at bounding box center [572, 131] width 1144 height 936
click at [960, 517] on div "Subscriptions. This page is ready Subscriptions Bulk updates More actions Bulk …" at bounding box center [572, 131] width 1144 height 936
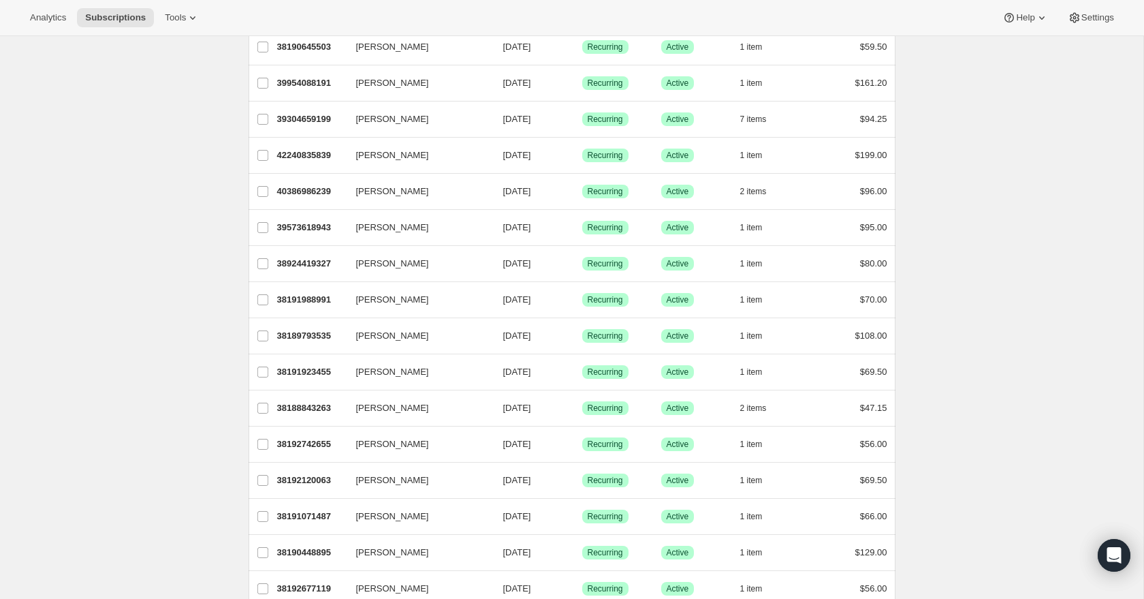
scroll to position [0, 0]
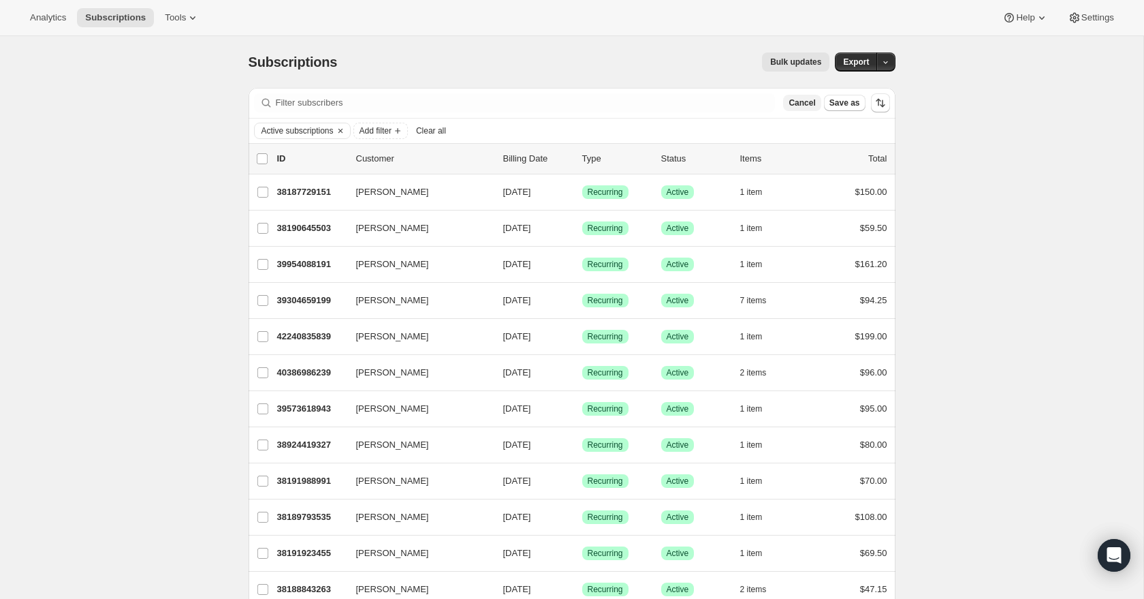
click at [798, 105] on span "Cancel" at bounding box center [802, 102] width 27 height 11
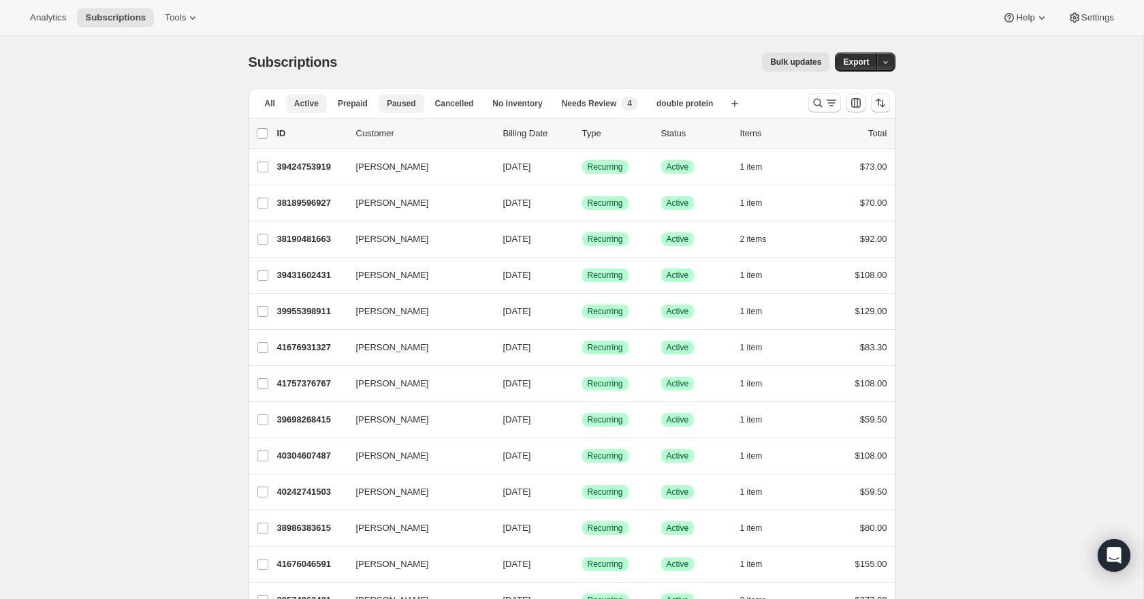
click at [415, 104] on span "Paused" at bounding box center [401, 103] width 29 height 11
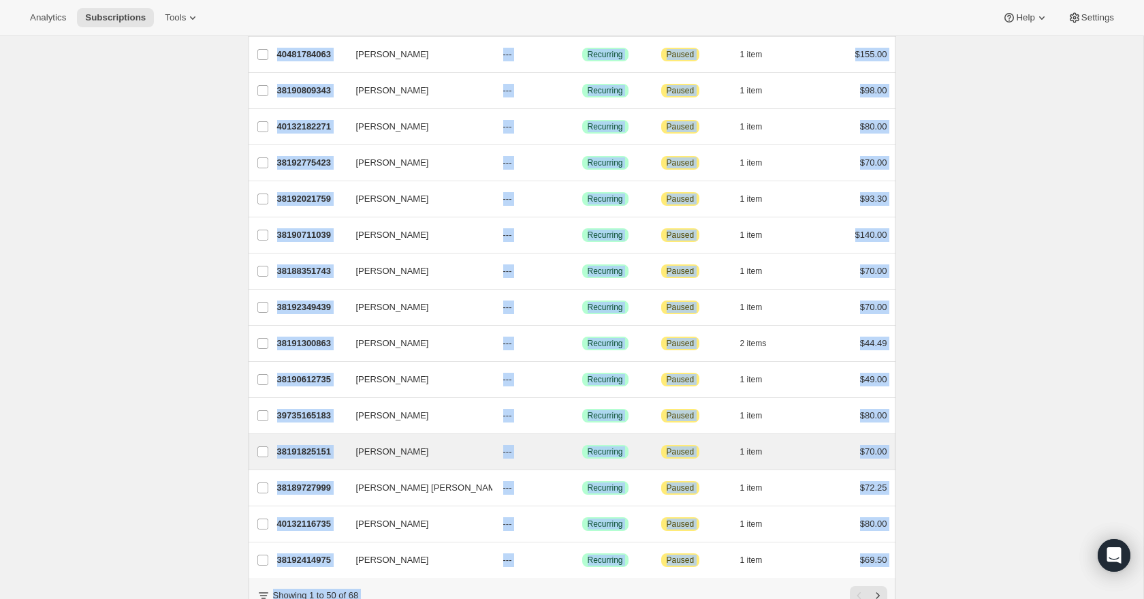
scroll to position [1431, 0]
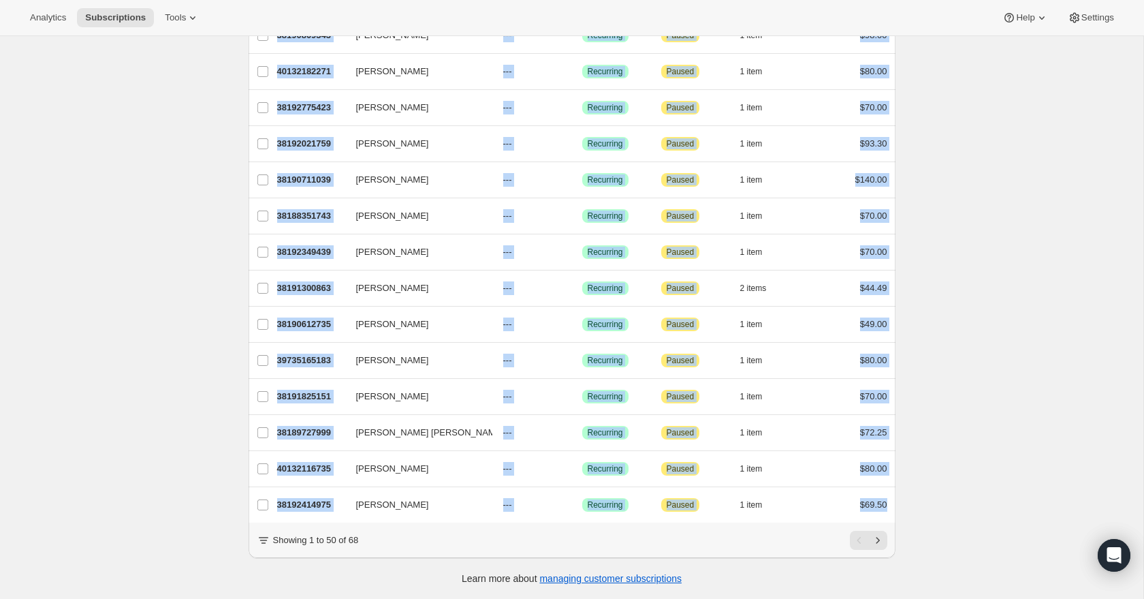
drag, startPoint x: 209, startPoint y: 155, endPoint x: 898, endPoint y: 503, distance: 772.2
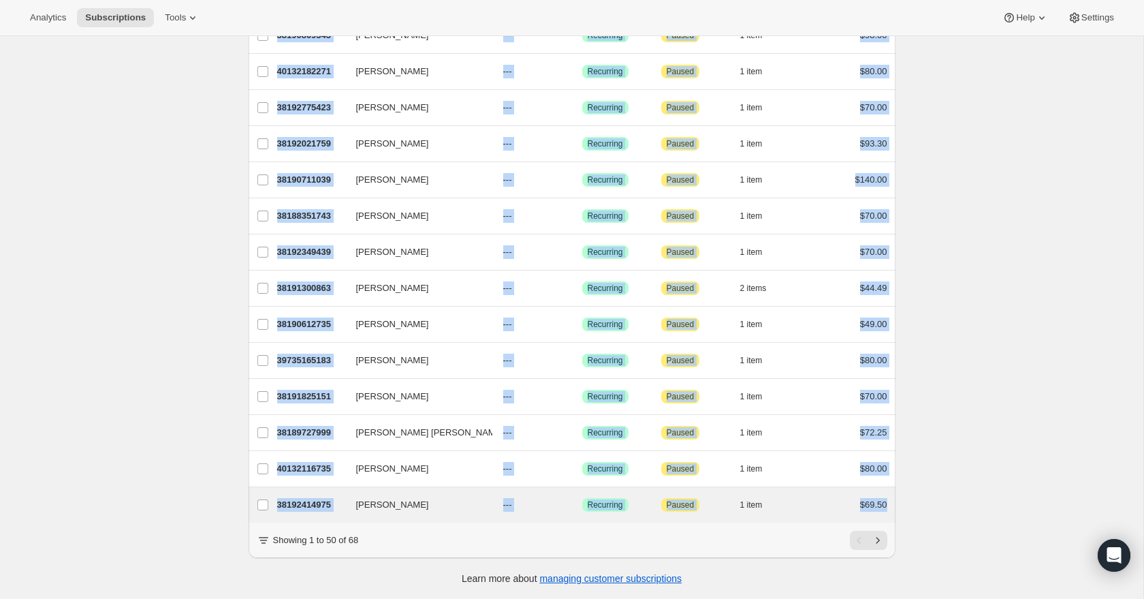
copy ul "Maria Calanni 39458701567 Maria Calanni --- Success Recurring Attention Paused …"
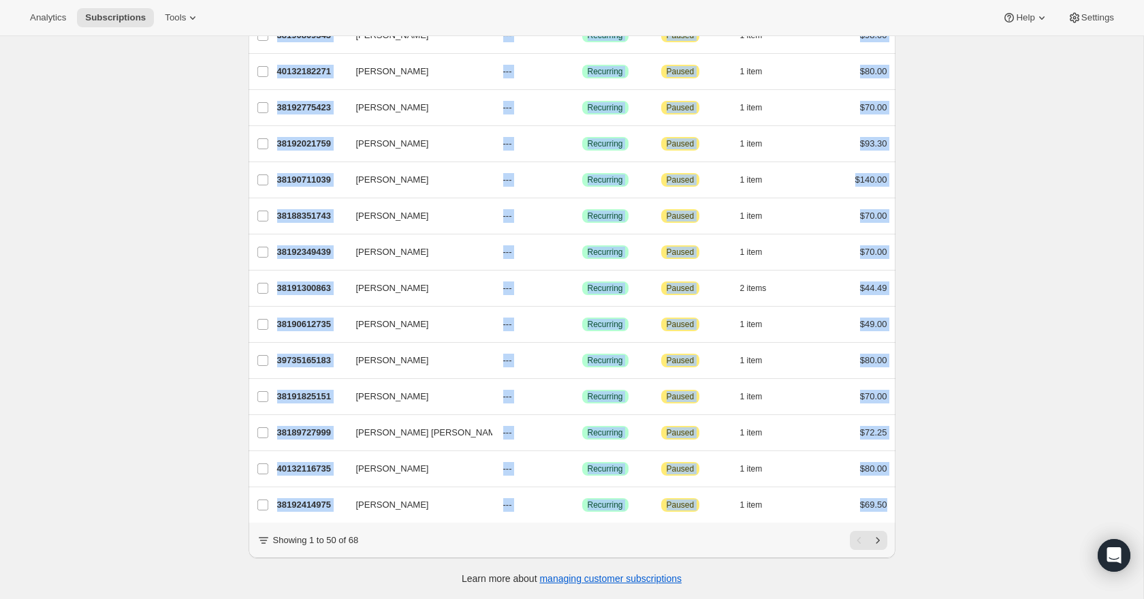
drag, startPoint x: 973, startPoint y: 507, endPoint x: 965, endPoint y: 510, distance: 8.6
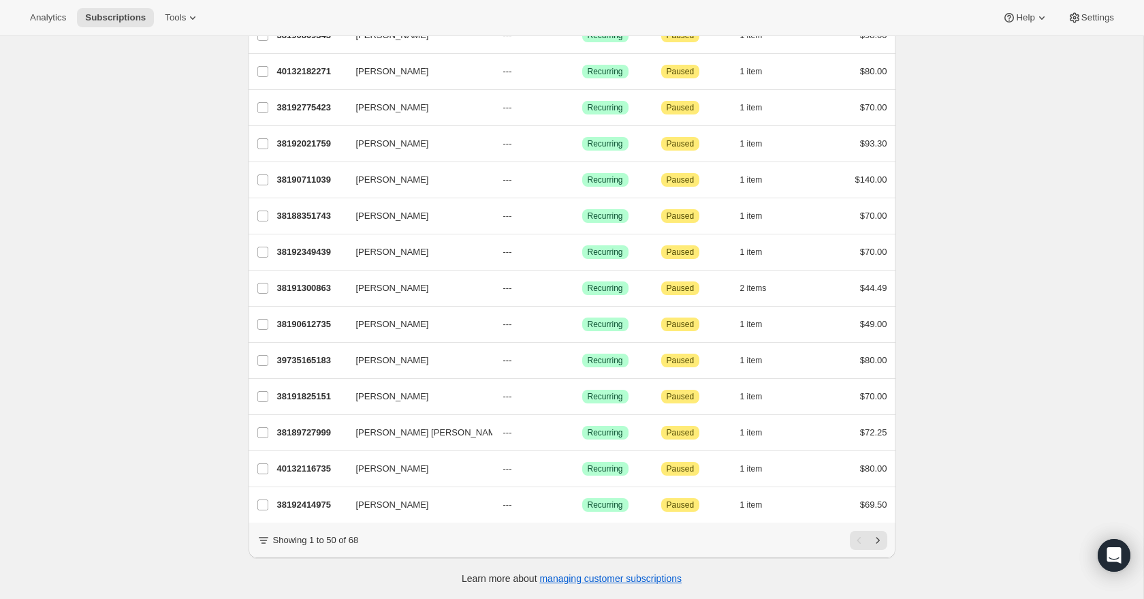
click at [883, 540] on icon "Next" at bounding box center [878, 540] width 14 height 14
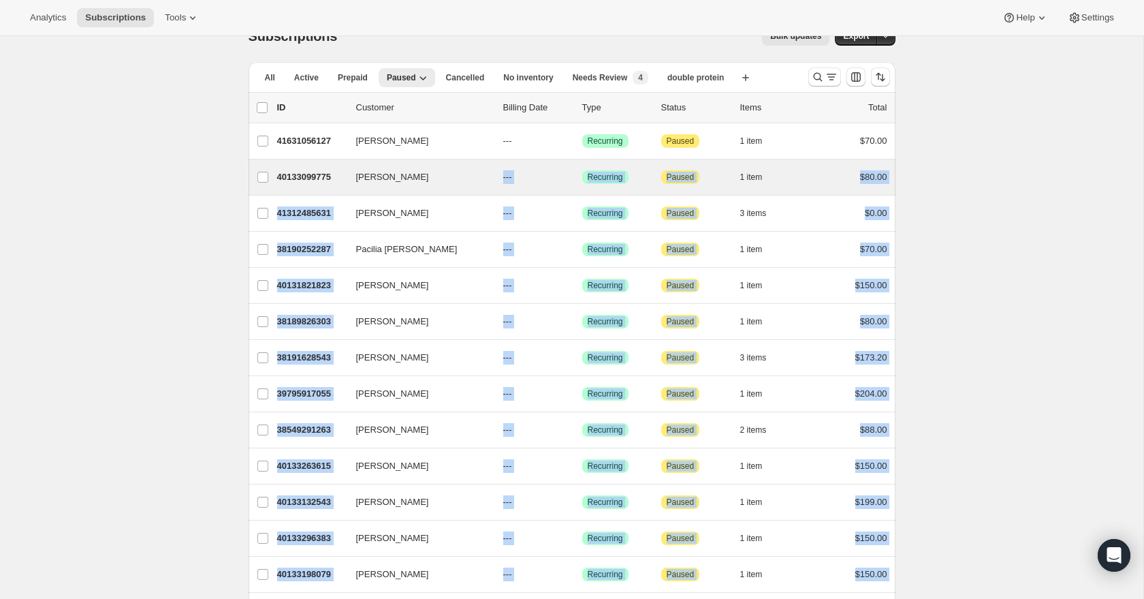
scroll to position [27, 0]
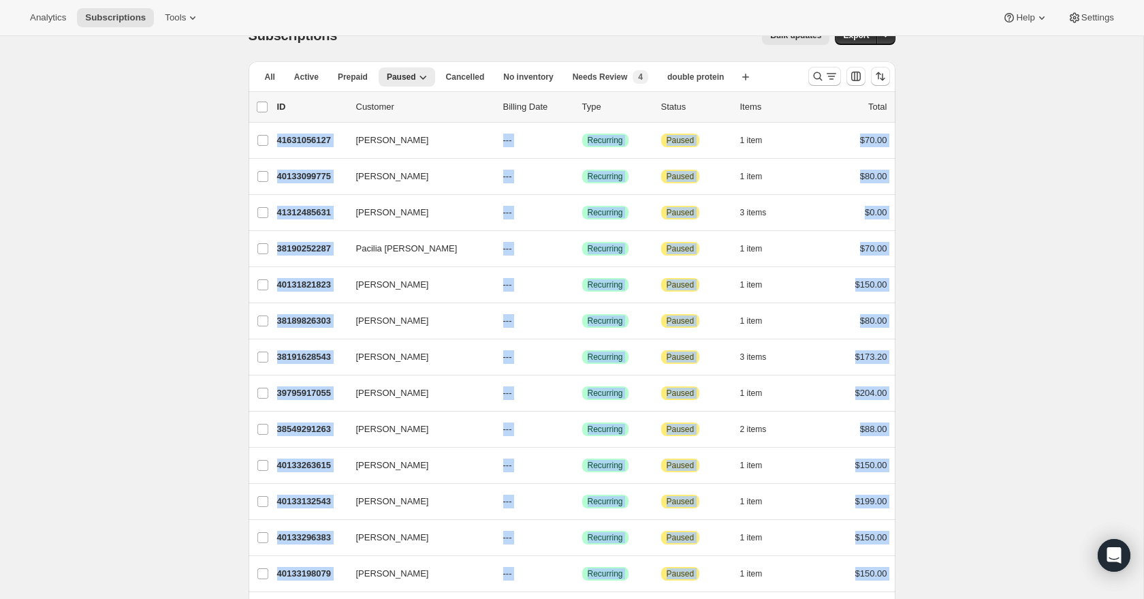
drag, startPoint x: 933, startPoint y: 503, endPoint x: 157, endPoint y: 145, distance: 854.6
click at [157, 145] on div "Subscriptions. This page is ready Subscriptions Bulk updates More actions Bulk …" at bounding box center [572, 429] width 1144 height 839
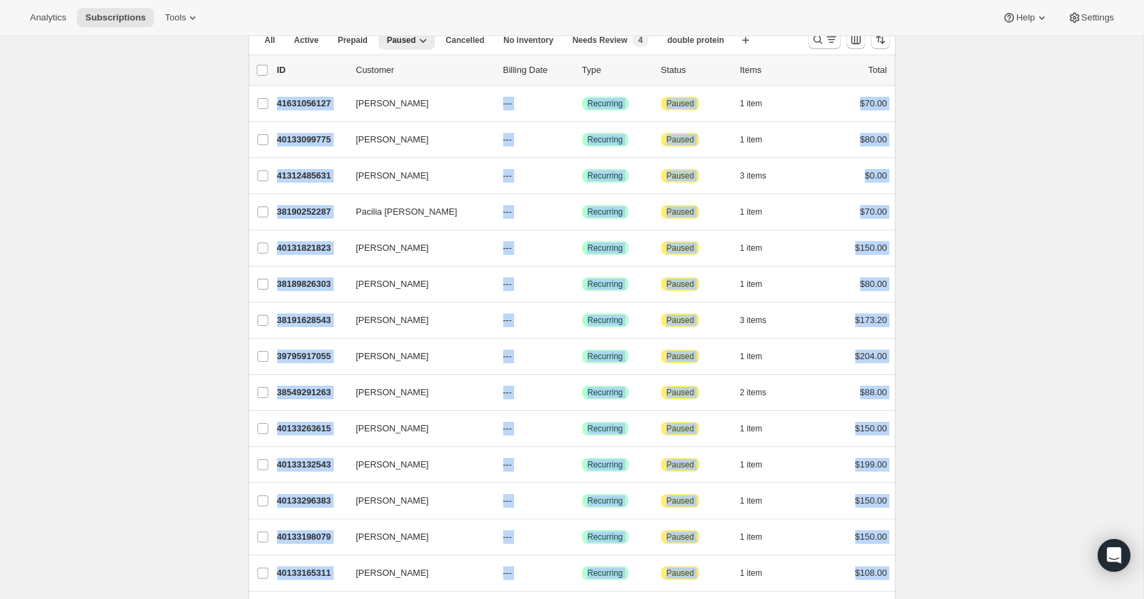
scroll to position [66, 0]
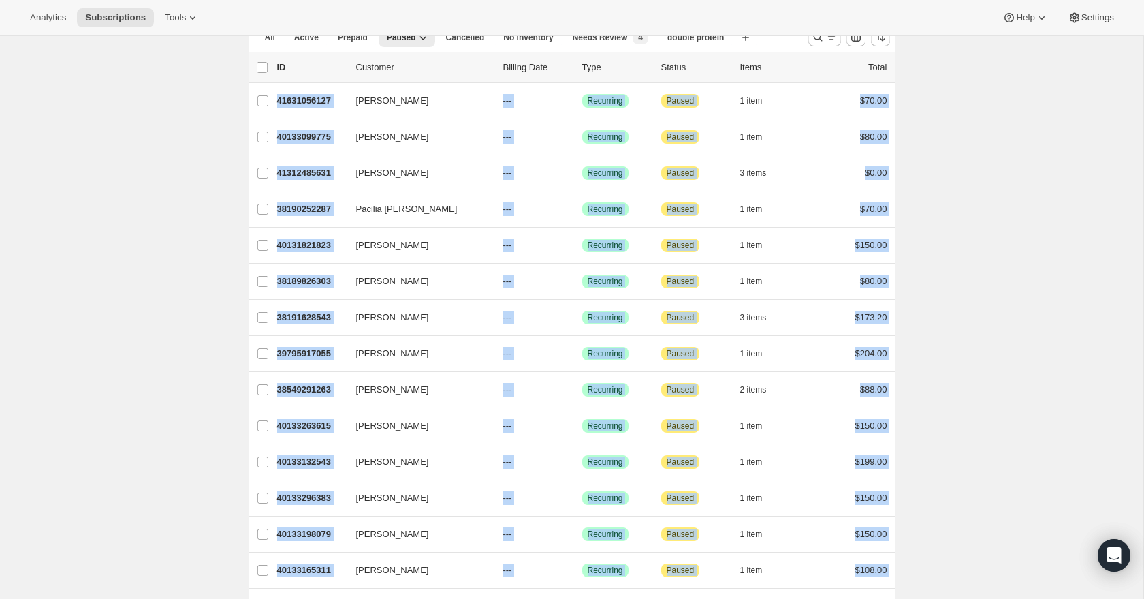
copy ul "Amanda Prinzo 41631056127 Amanda Prinzo --- Success Recurring Attention Paused …"
click at [1027, 217] on div "Subscriptions. This page is ready Subscriptions Bulk updates More actions Bulk …" at bounding box center [572, 389] width 1144 height 839
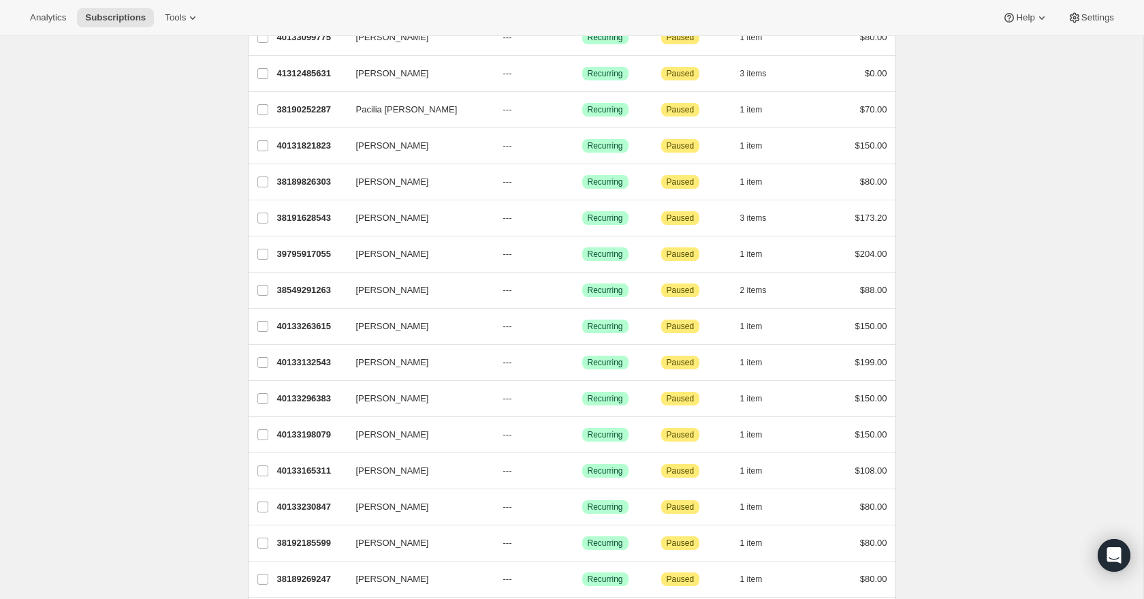
scroll to position [276, 0]
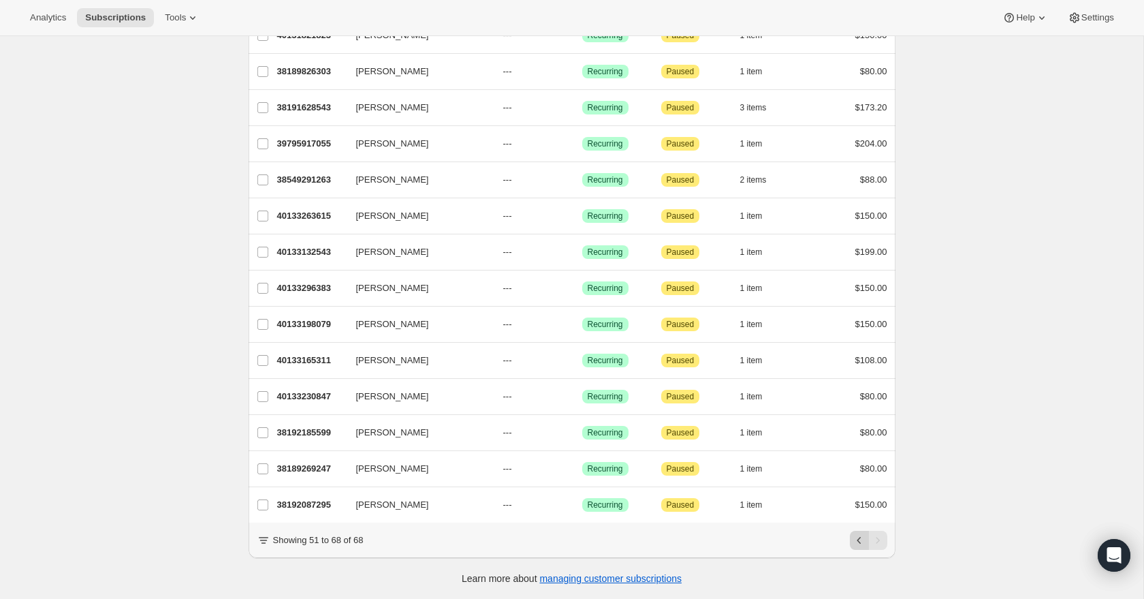
click at [858, 537] on icon "Previous" at bounding box center [860, 540] width 14 height 14
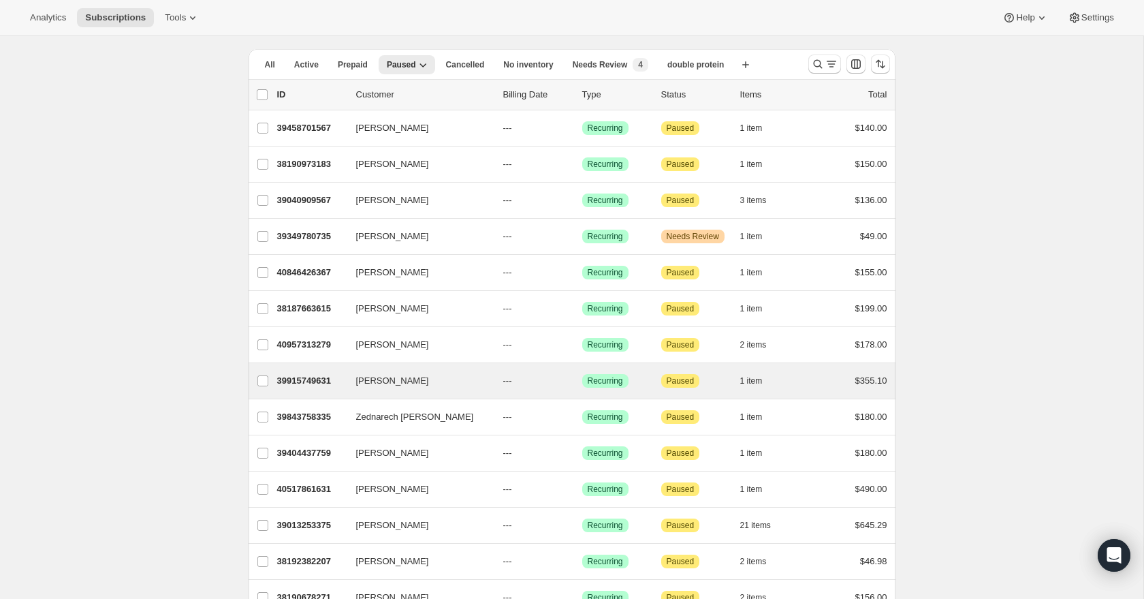
scroll to position [0, 0]
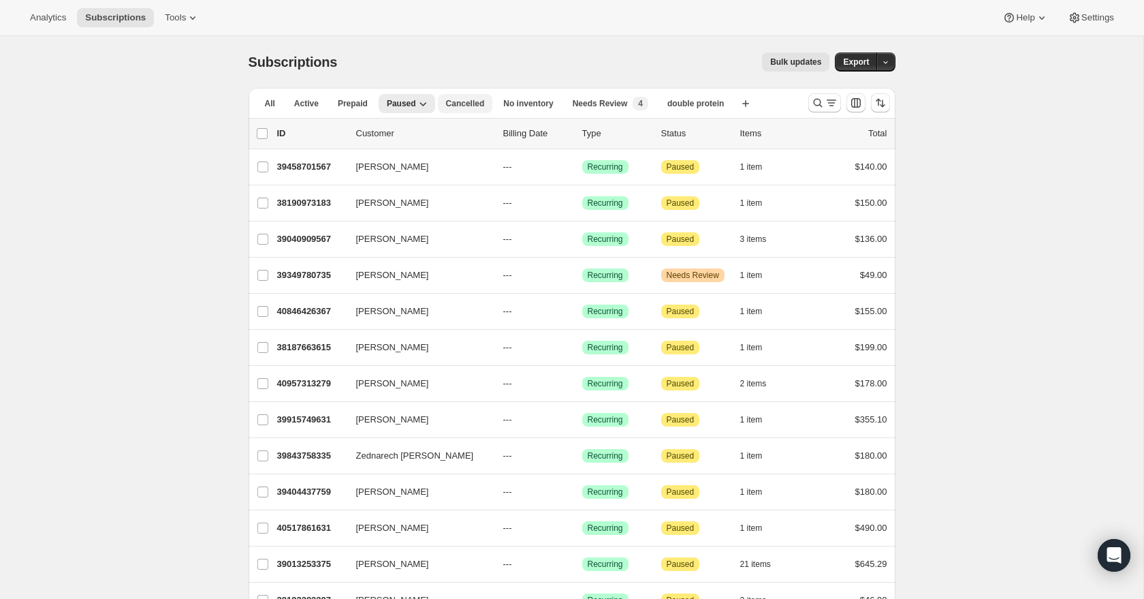
click at [462, 105] on span "Cancelled" at bounding box center [465, 103] width 39 height 11
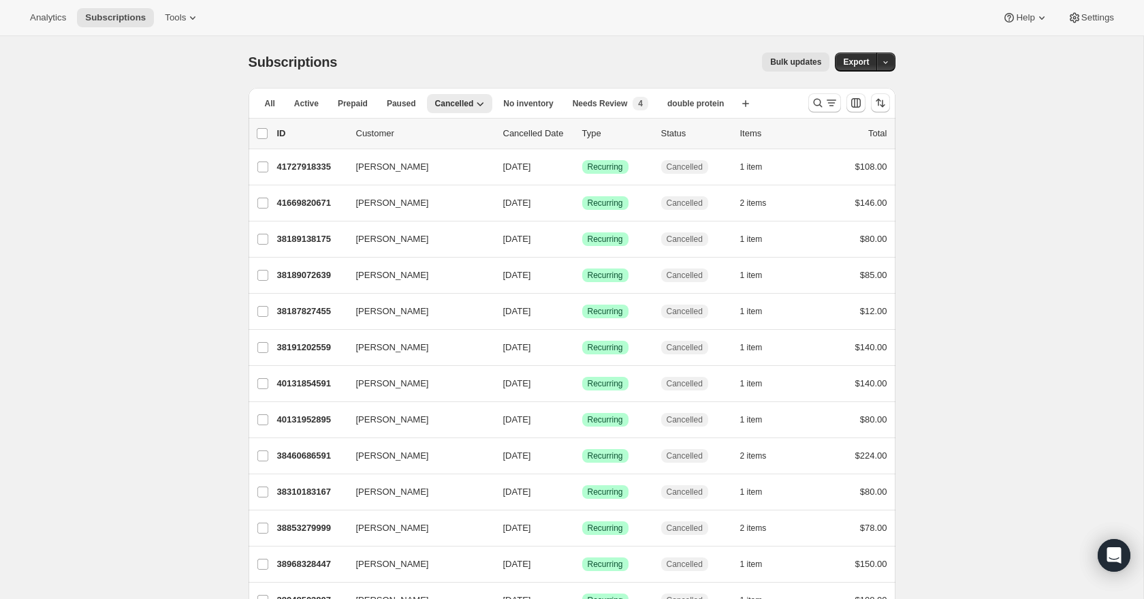
drag, startPoint x: 206, startPoint y: 148, endPoint x: 900, endPoint y: 522, distance: 787.8
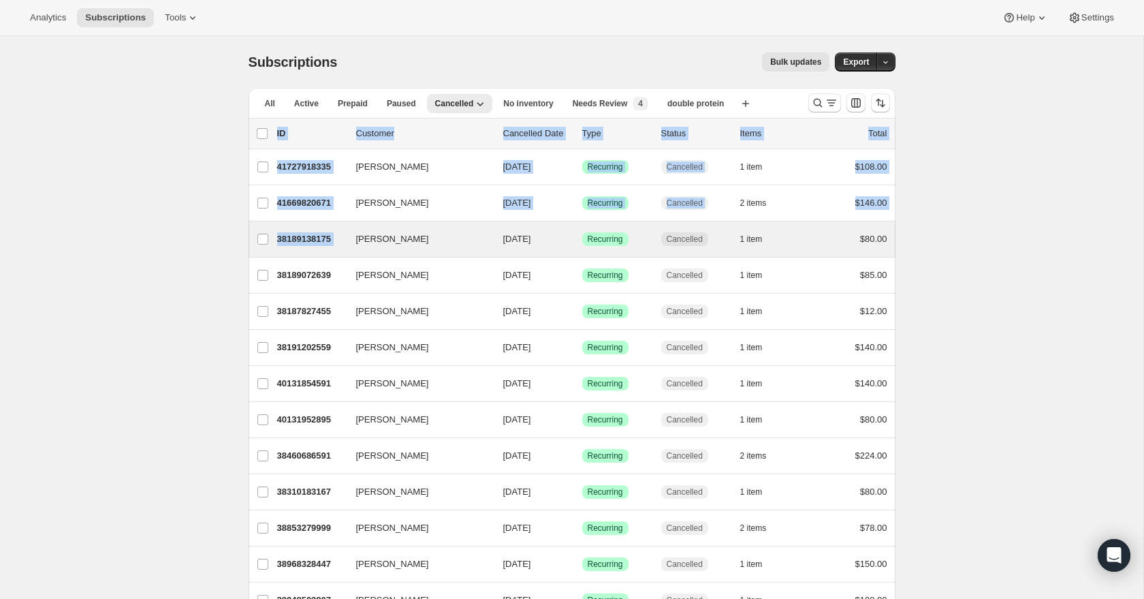
drag, startPoint x: 242, startPoint y: 132, endPoint x: 346, endPoint y: 224, distance: 139.0
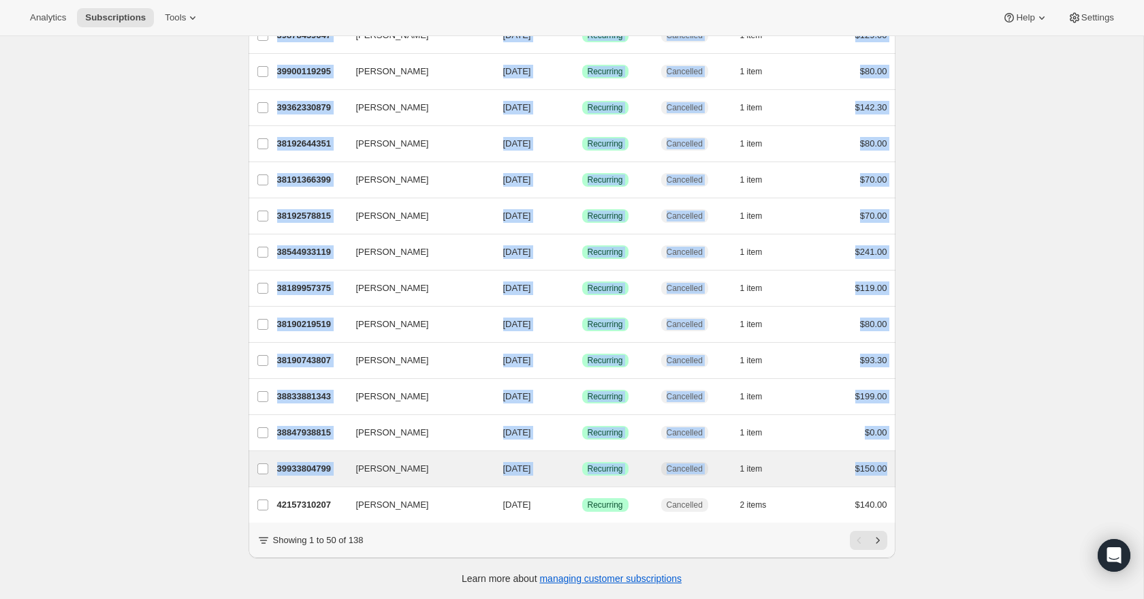
scroll to position [1426, 0]
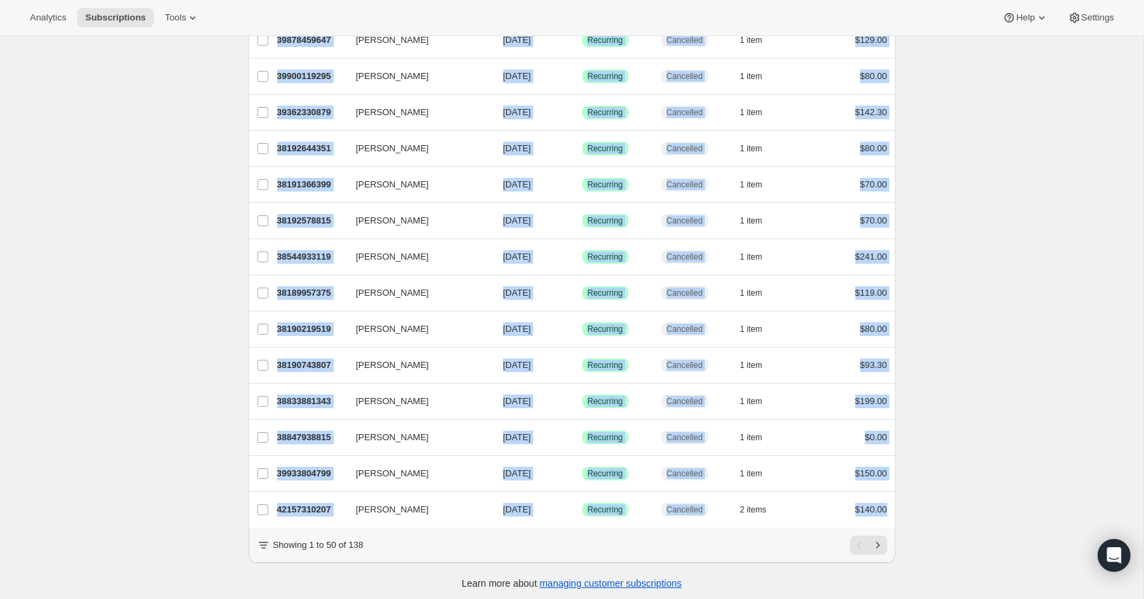
drag, startPoint x: 221, startPoint y: 158, endPoint x: 911, endPoint y: 503, distance: 771.0
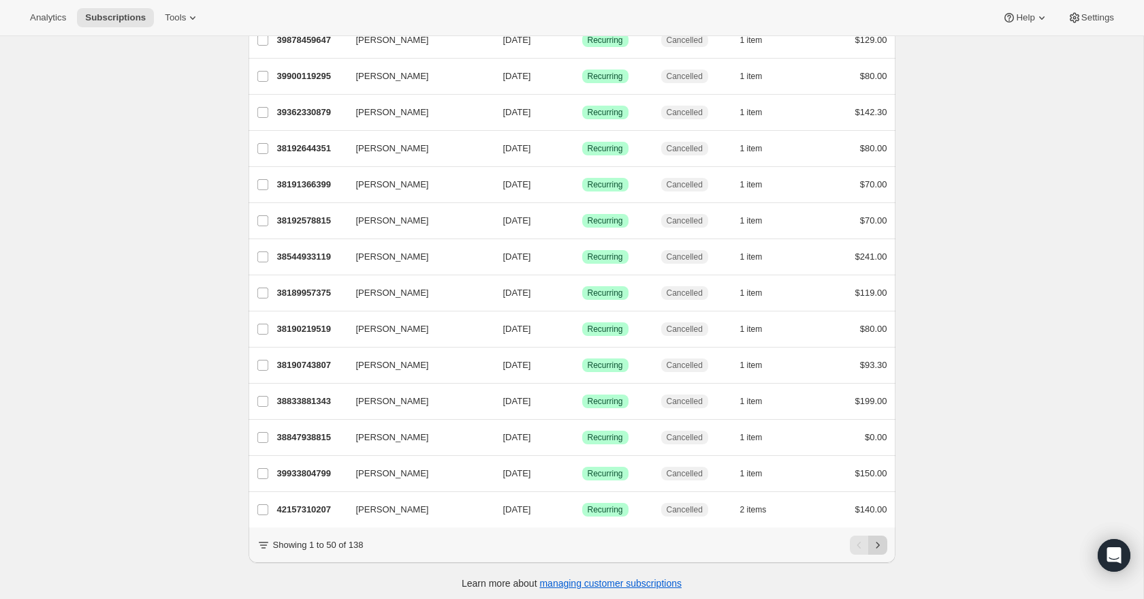
drag, startPoint x: 969, startPoint y: 530, endPoint x: 881, endPoint y: 537, distance: 88.2
click at [877, 543] on icon "Next" at bounding box center [878, 545] width 14 height 14
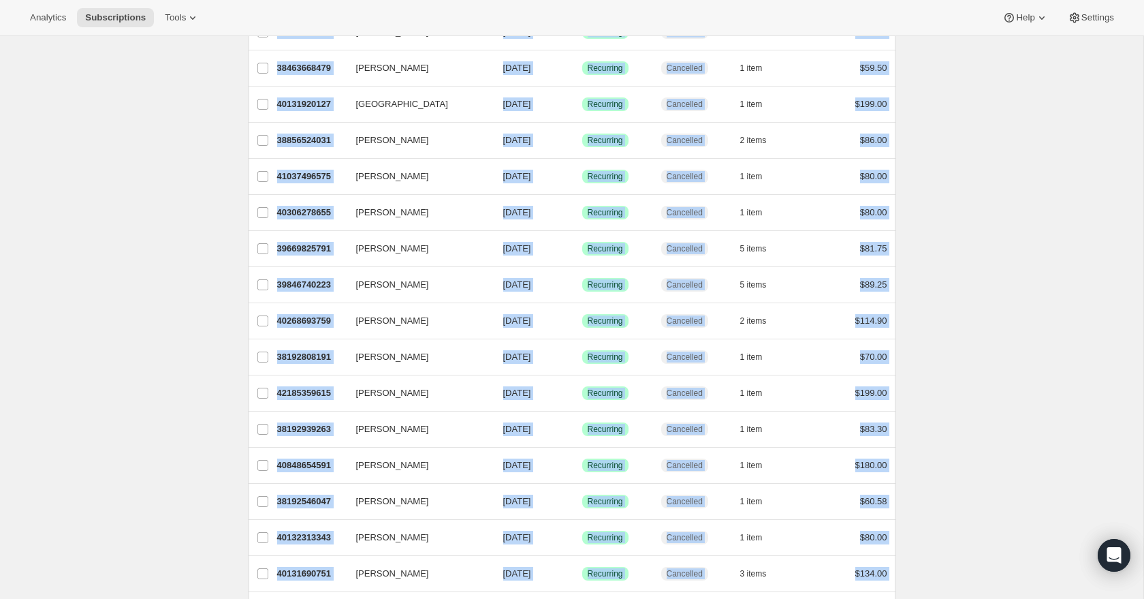
scroll to position [0, 0]
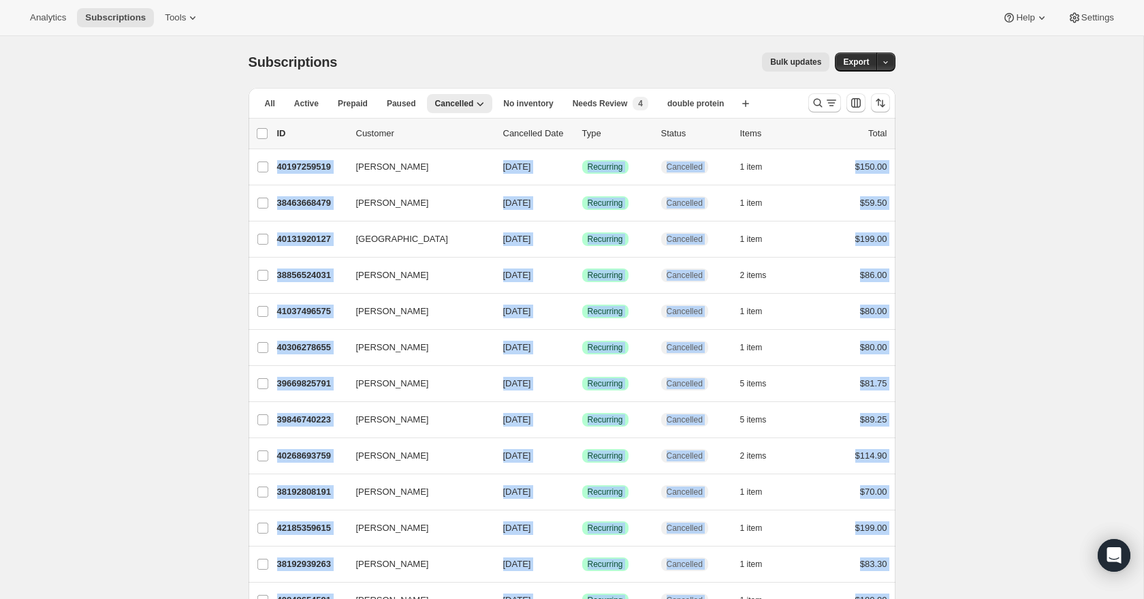
drag, startPoint x: 918, startPoint y: 513, endPoint x: 233, endPoint y: 164, distance: 768.3
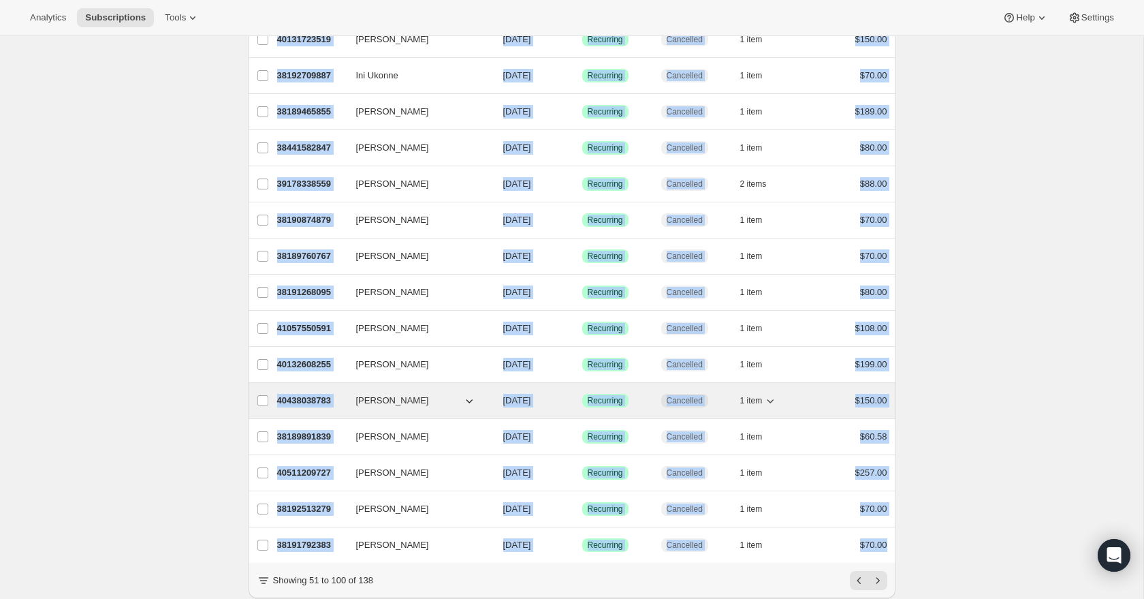
scroll to position [1431, 0]
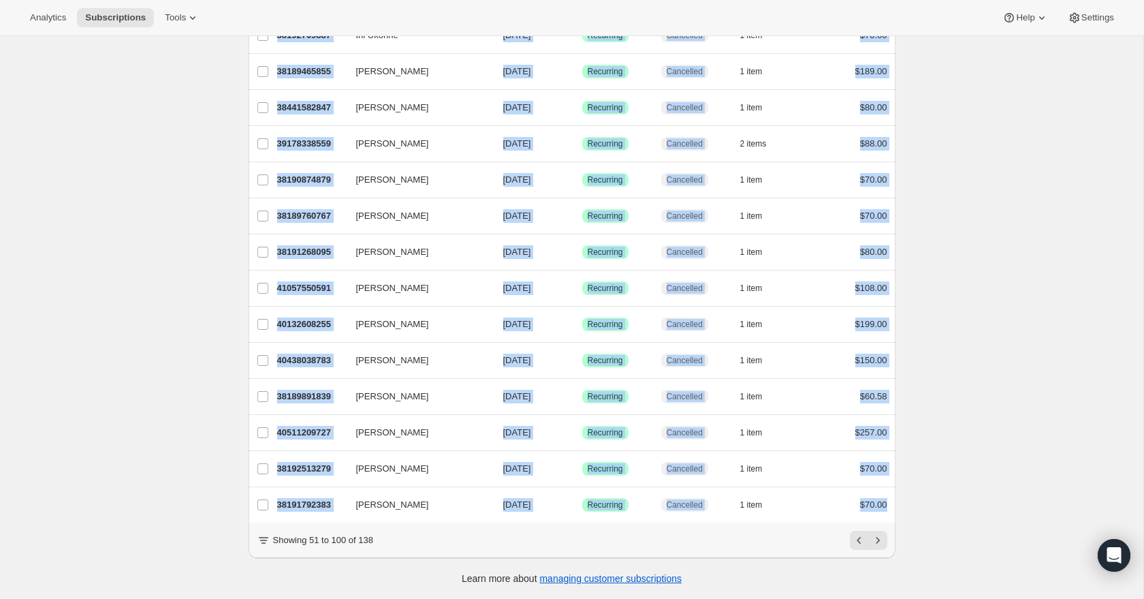
drag, startPoint x: 940, startPoint y: 428, endPoint x: 928, endPoint y: 463, distance: 37.5
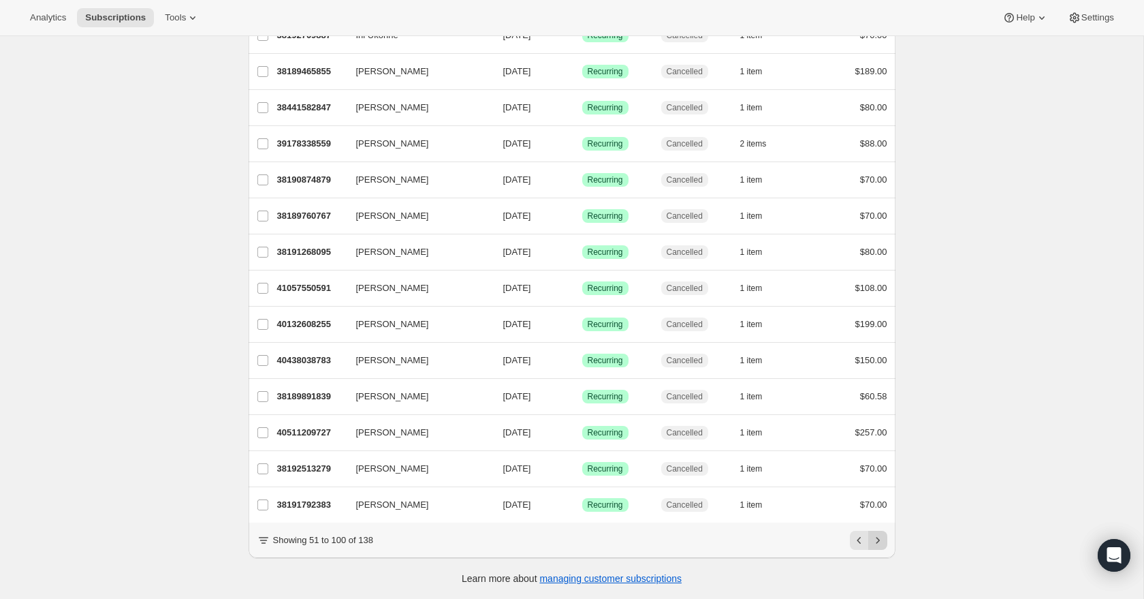
click at [881, 544] on icon "Next" at bounding box center [878, 540] width 14 height 14
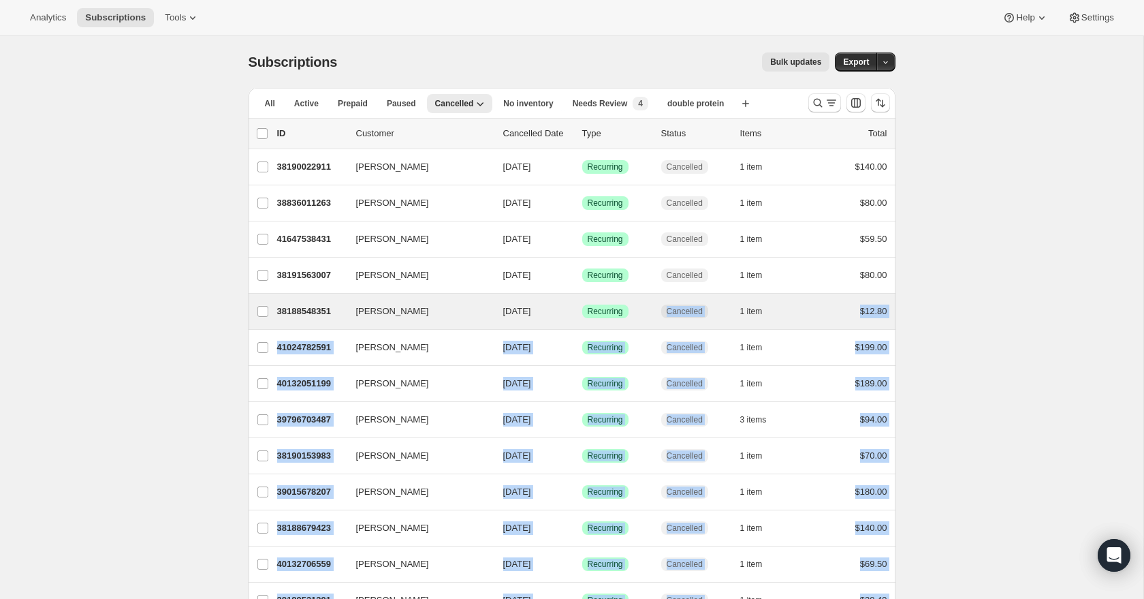
scroll to position [5, 0]
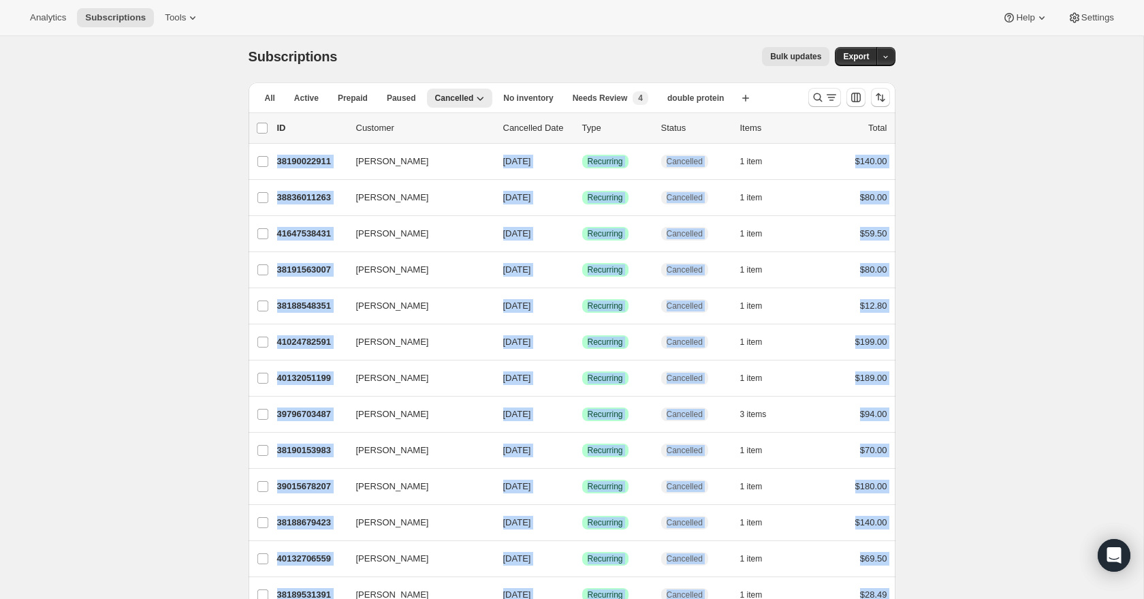
drag, startPoint x: 931, startPoint y: 511, endPoint x: 221, endPoint y: 161, distance: 792.1
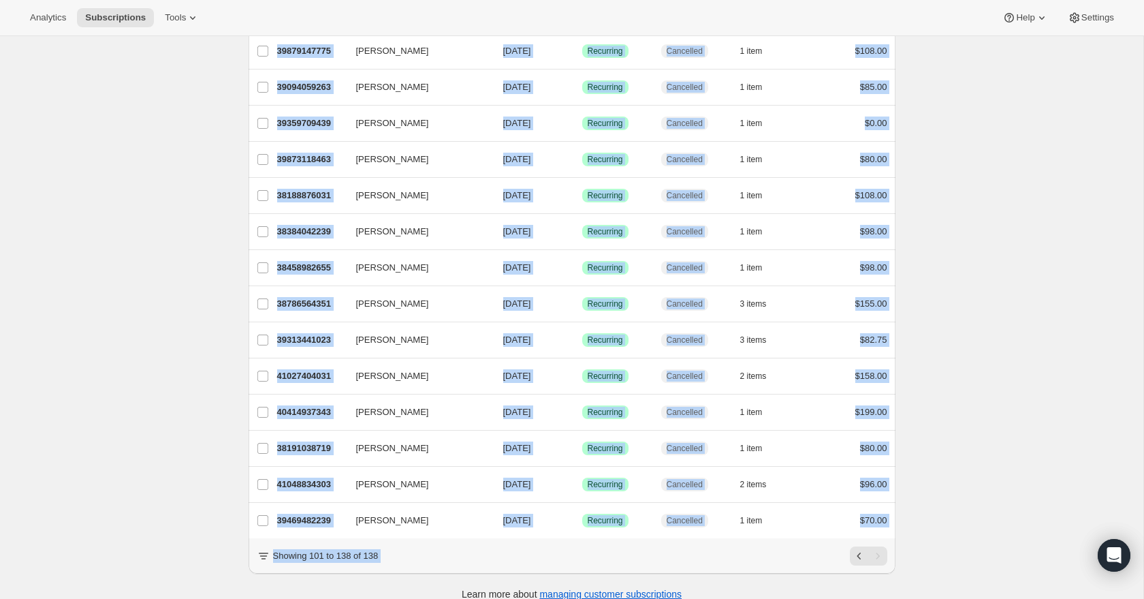
scroll to position [1023, 0]
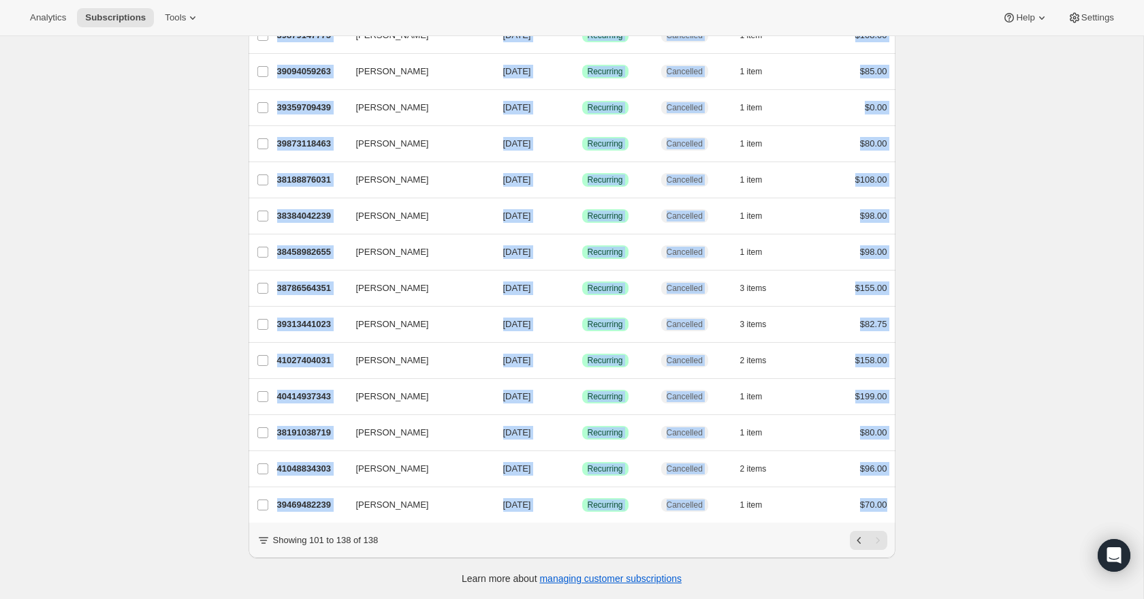
drag, startPoint x: 208, startPoint y: 191, endPoint x: 923, endPoint y: 504, distance: 780.0
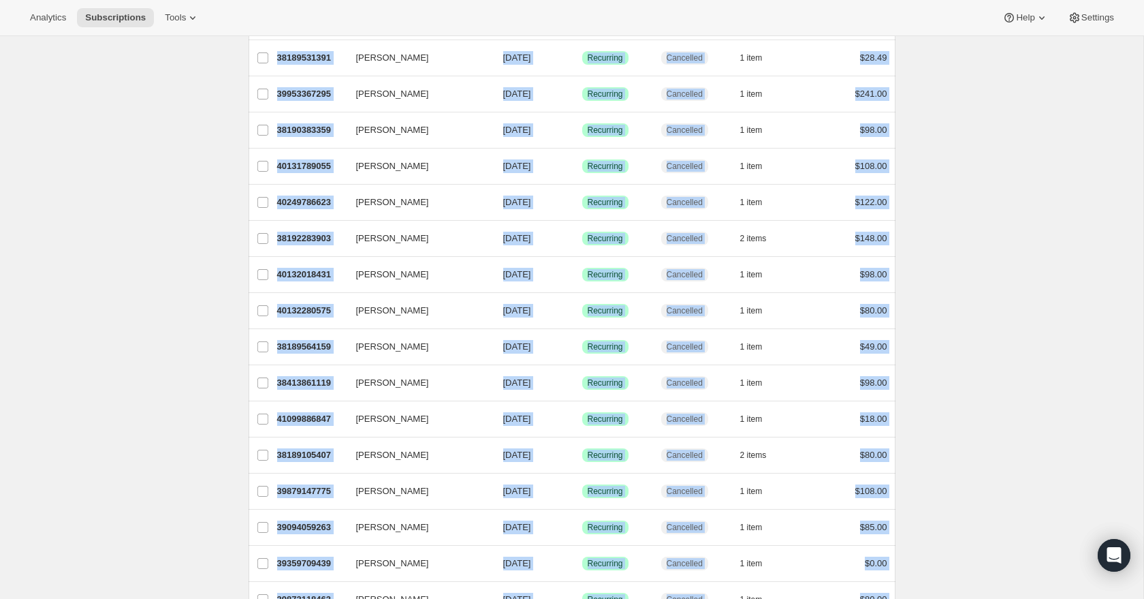
scroll to position [0, 0]
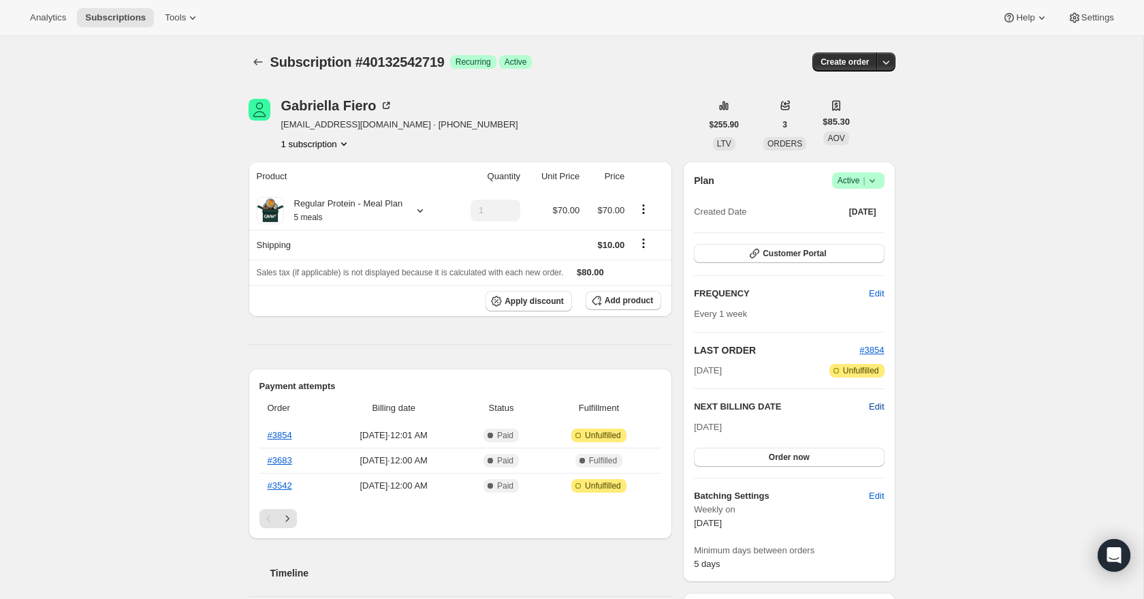
click at [876, 407] on span "Edit" at bounding box center [876, 407] width 15 height 14
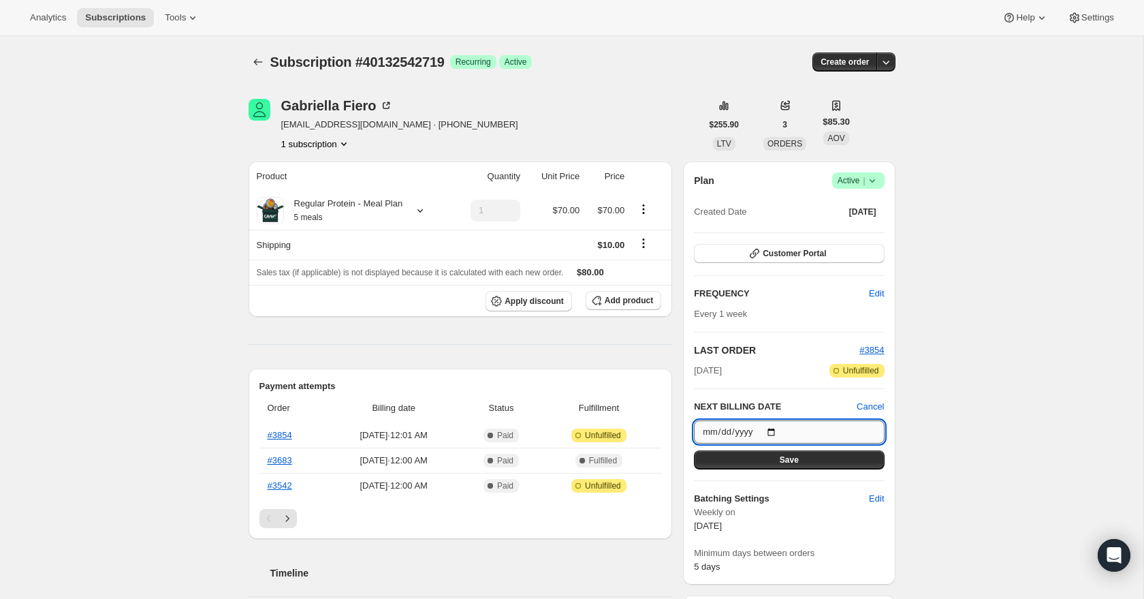
click at [771, 429] on input "2025-08-22" at bounding box center [789, 431] width 190 height 23
click at [932, 342] on div "Subscription #40132542719. This page is ready Subscription #40132542719 Success…" at bounding box center [572, 574] width 1144 height 1077
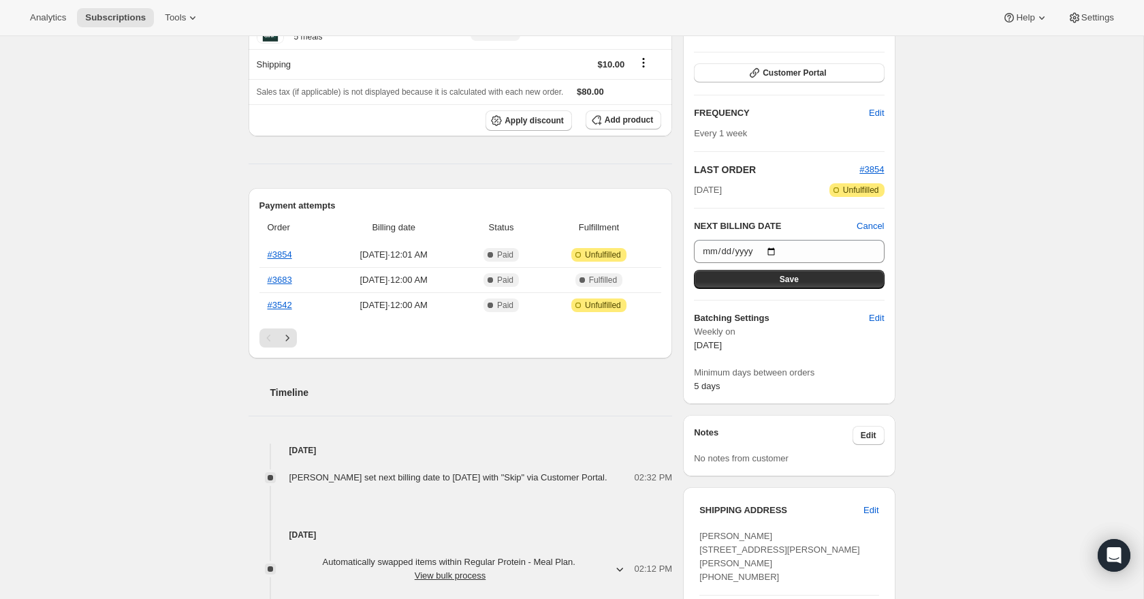
scroll to position [437, 0]
